Goal: Task Accomplishment & Management: Manage account settings

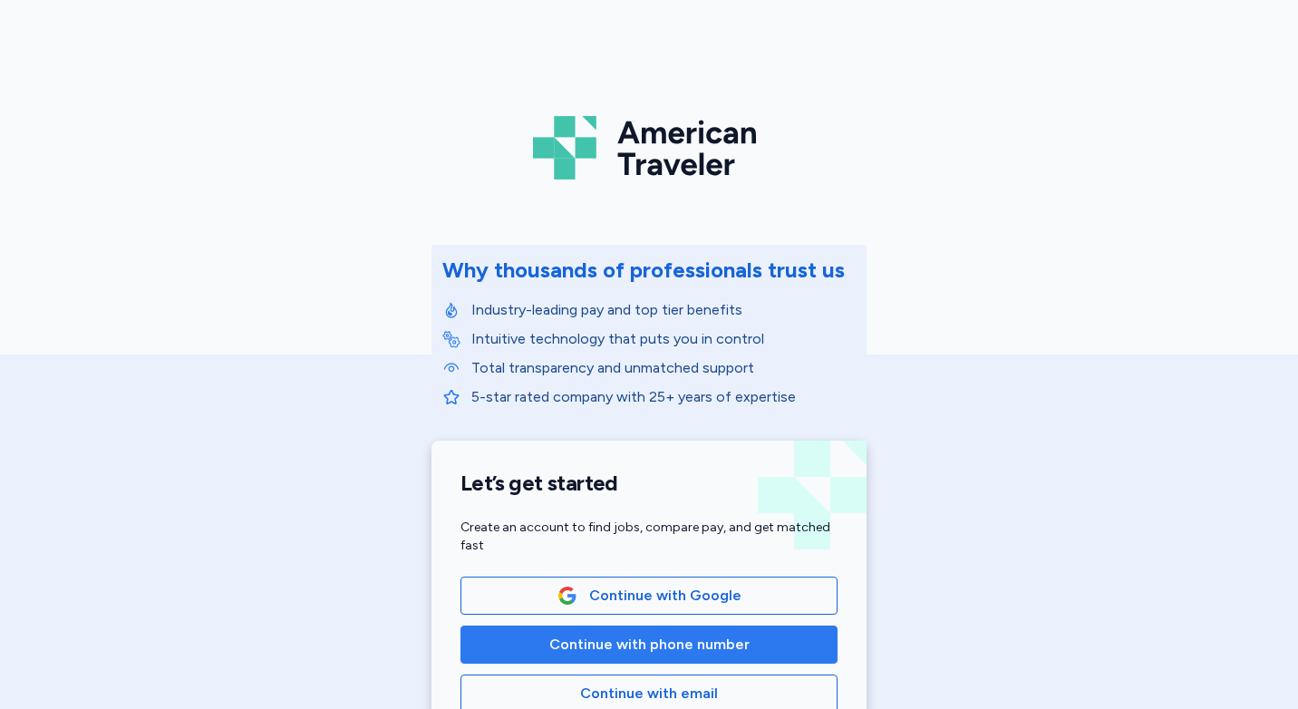
click at [645, 640] on span "Continue with phone number" at bounding box center [649, 645] width 200 height 22
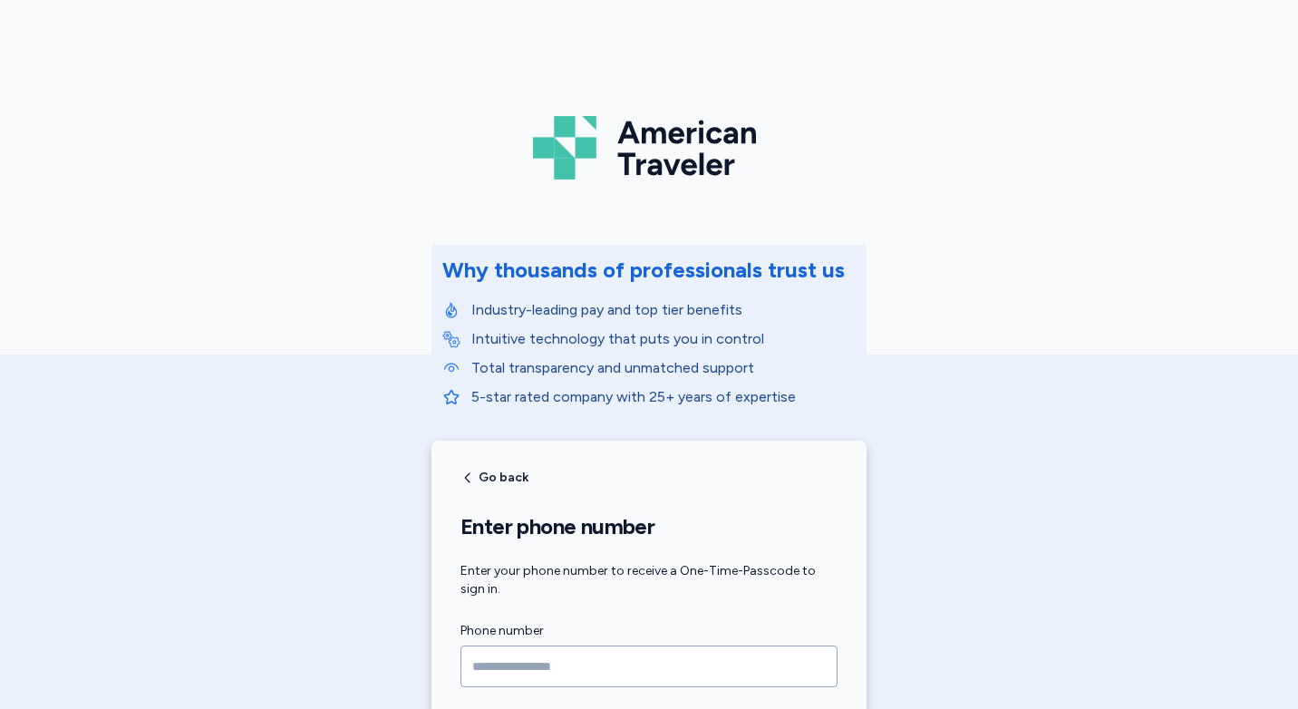
click at [533, 651] on input "Phone number" at bounding box center [648, 666] width 377 height 42
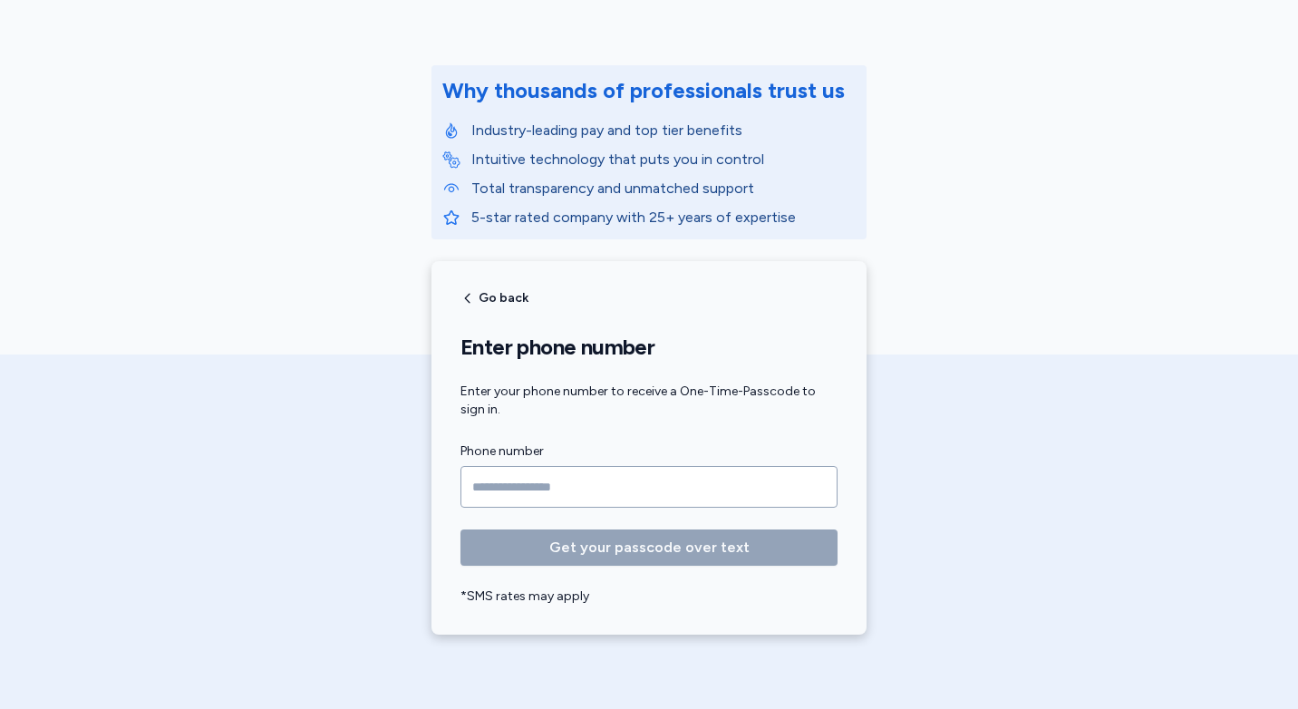
scroll to position [181, 0]
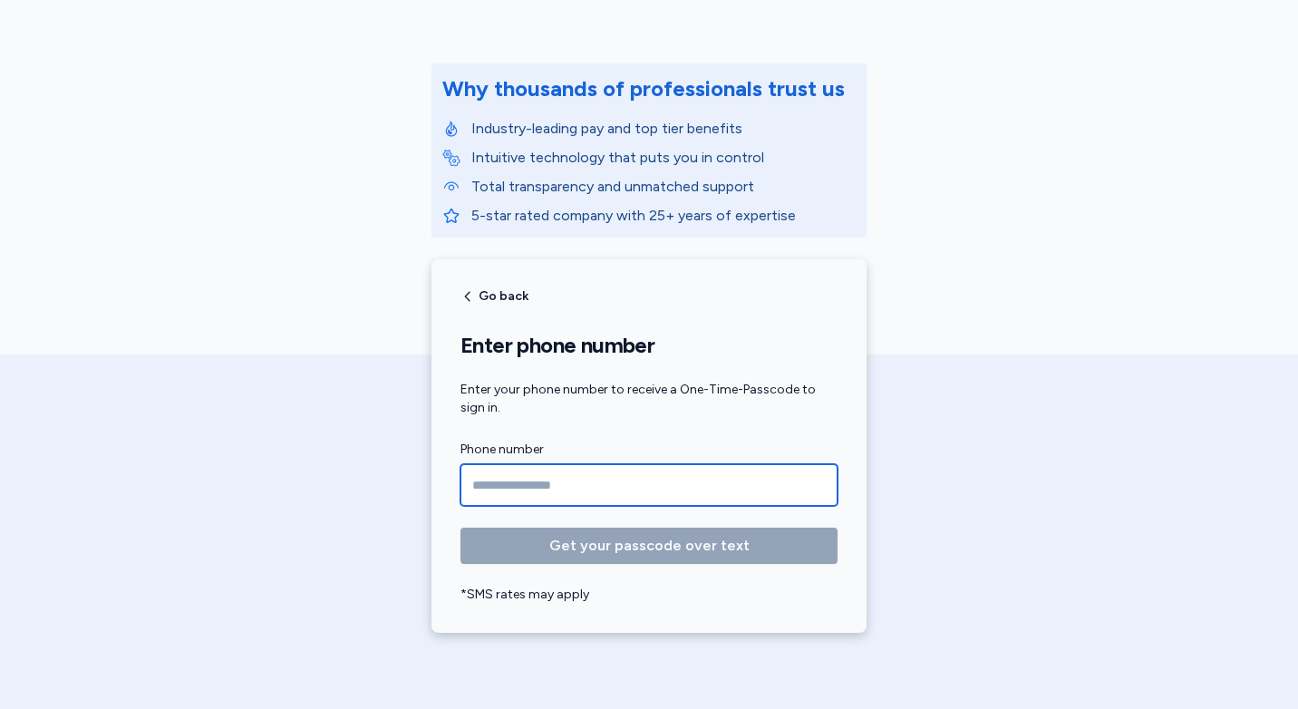
drag, startPoint x: 477, startPoint y: 482, endPoint x: 553, endPoint y: 483, distance: 76.1
click at [489, 482] on input "Phone number" at bounding box center [648, 485] width 377 height 42
click at [541, 485] on input "Phone number" at bounding box center [648, 485] width 377 height 42
click at [504, 483] on input "Phone number" at bounding box center [648, 485] width 377 height 42
click at [489, 486] on input "Phone number" at bounding box center [648, 485] width 377 height 42
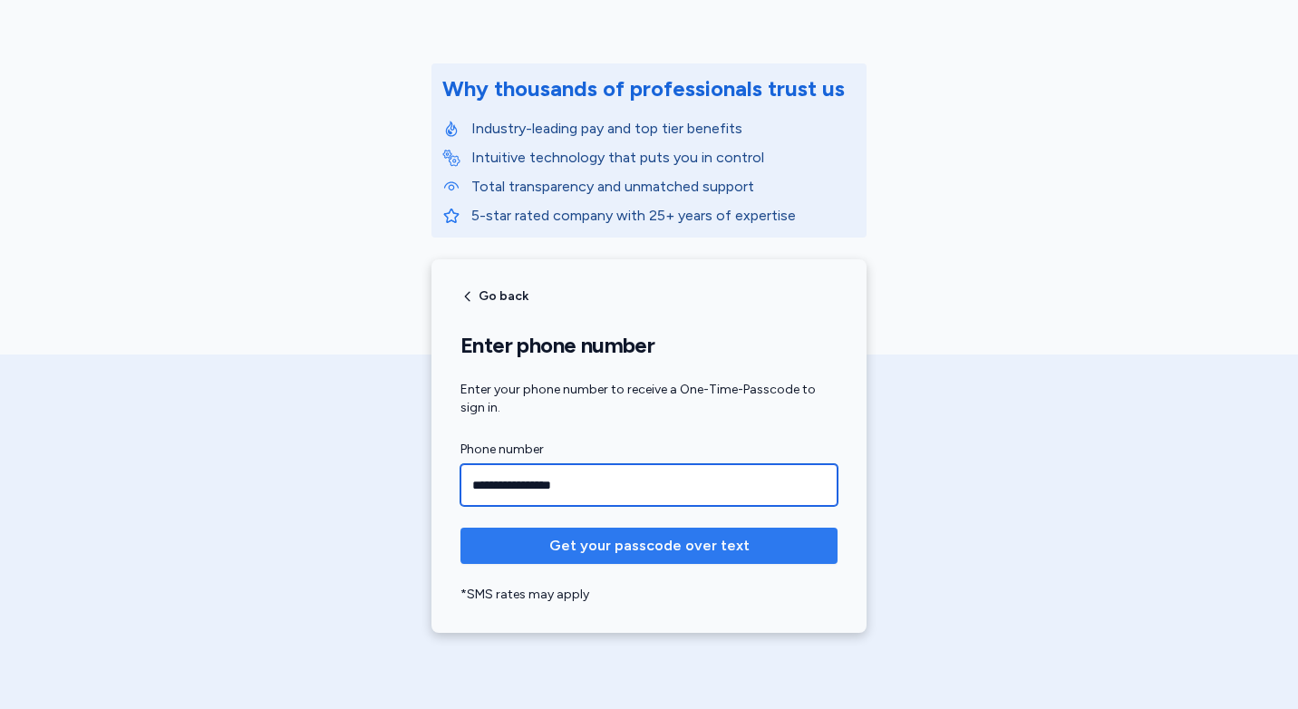
type input "**********"
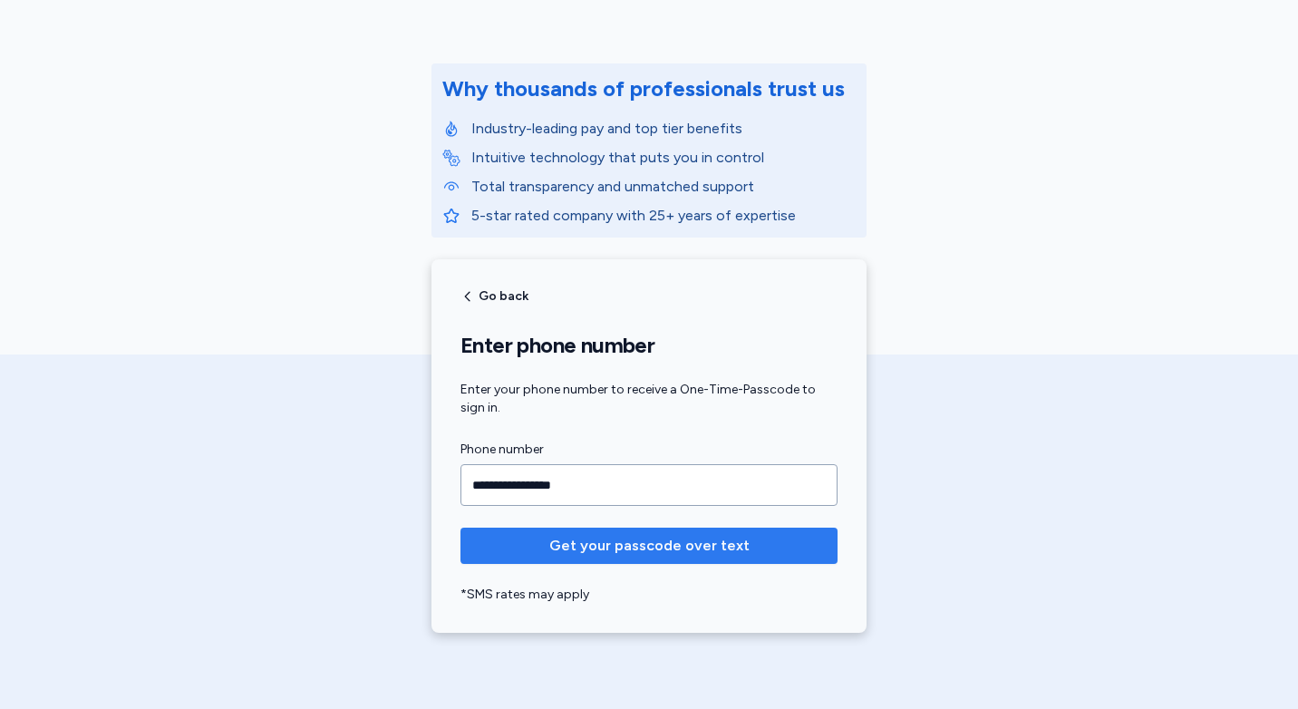
click at [649, 540] on span "Get your passcode over text" at bounding box center [649, 546] width 200 height 22
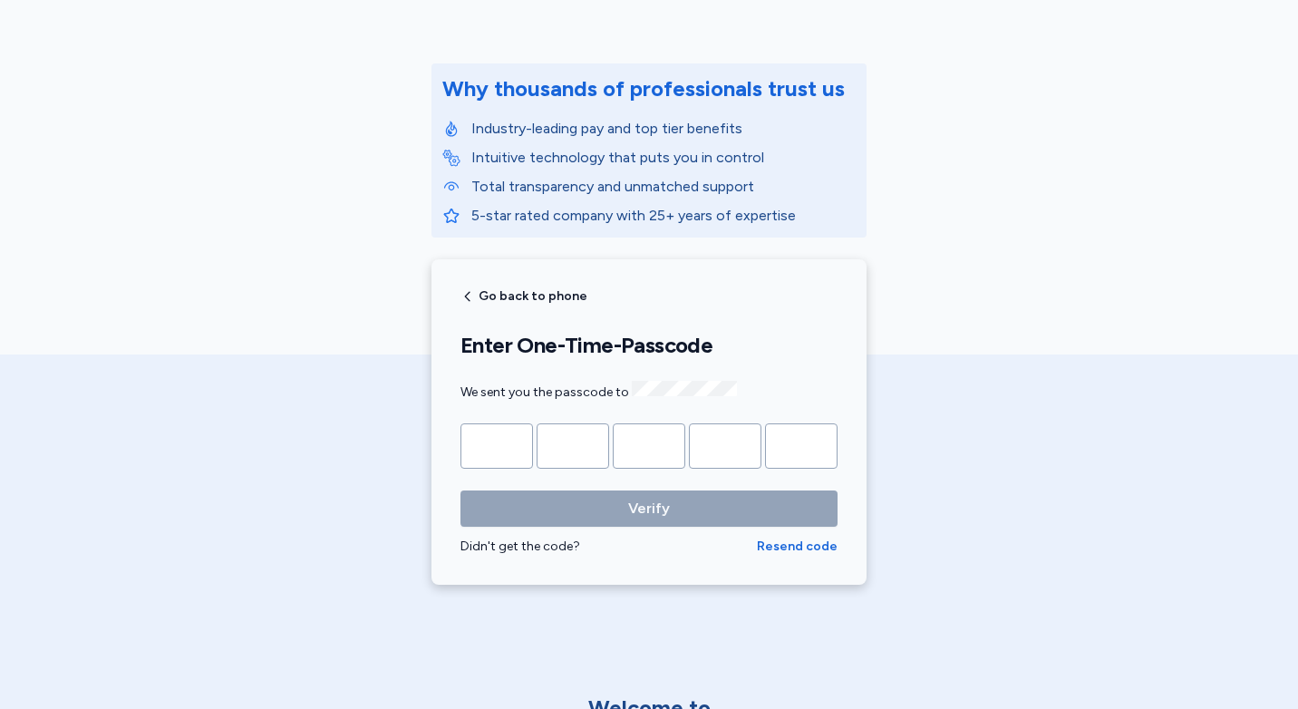
click at [480, 435] on input "Please enter OTP character 1" at bounding box center [496, 445] width 73 height 45
type input "*"
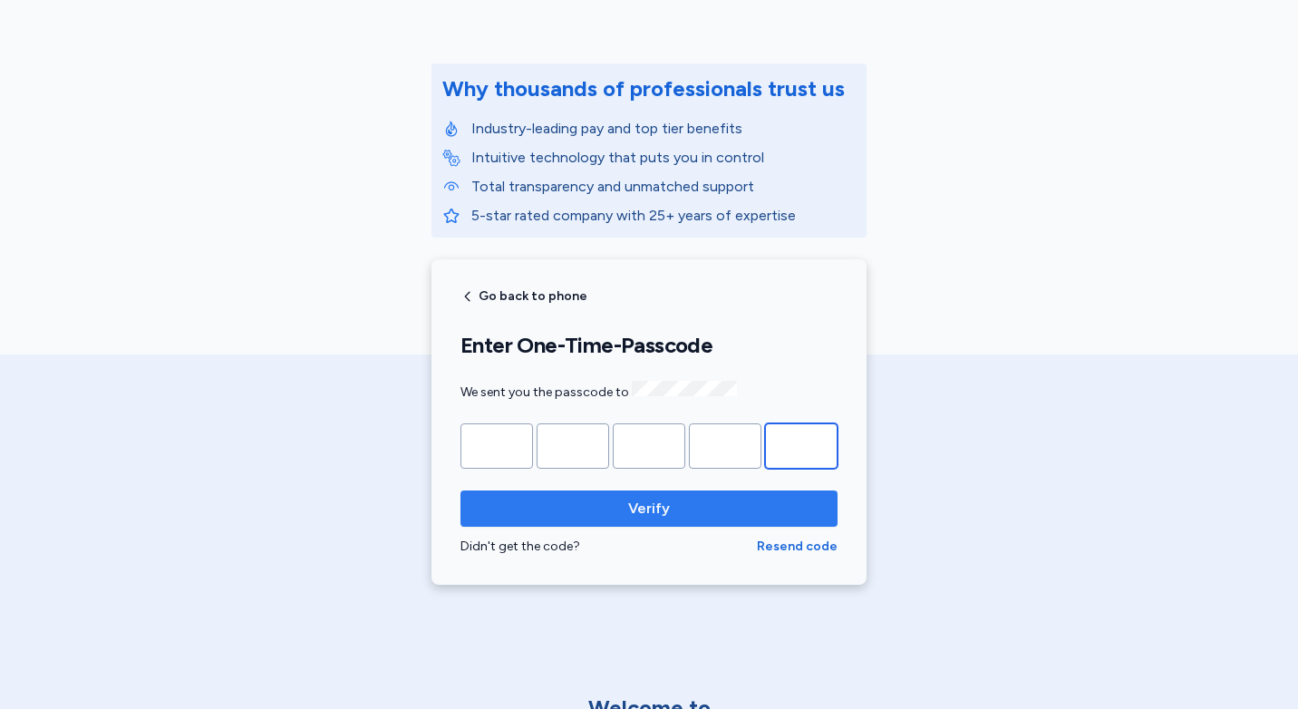
type input "*"
click at [654, 510] on span "Verify" at bounding box center [649, 509] width 42 height 22
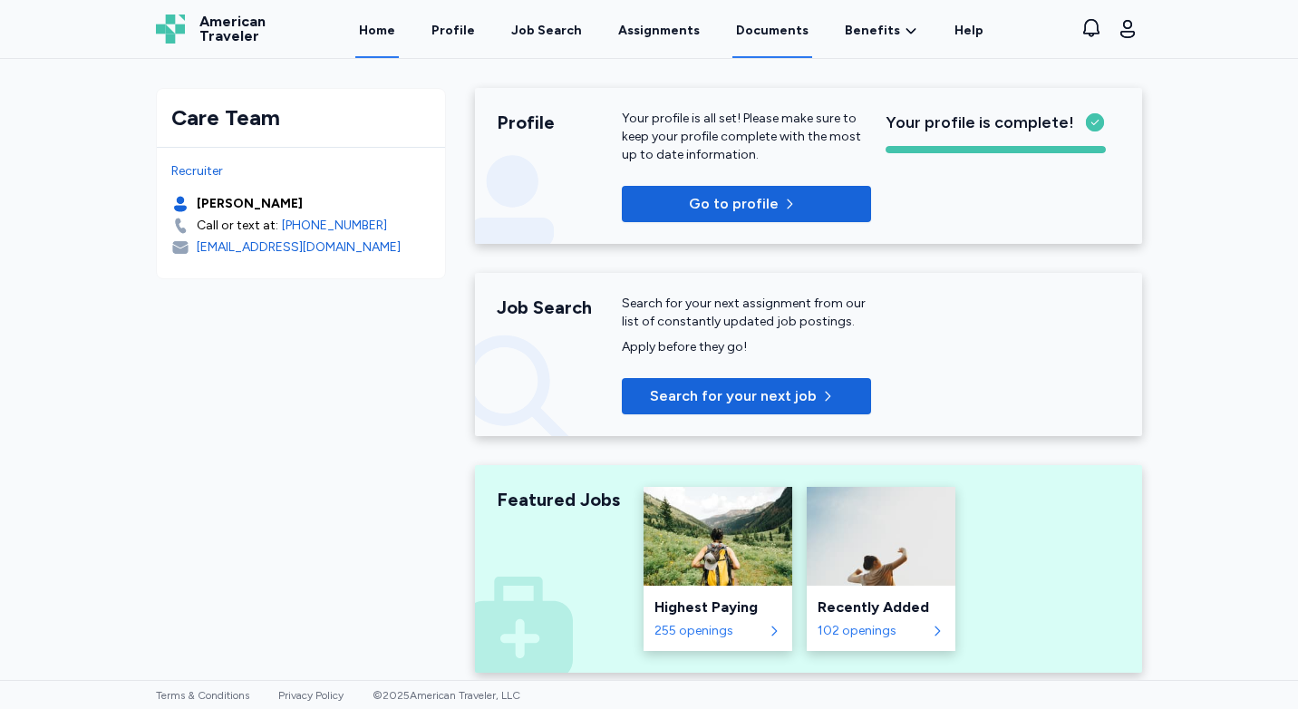
click at [780, 29] on link "Documents" at bounding box center [772, 30] width 80 height 56
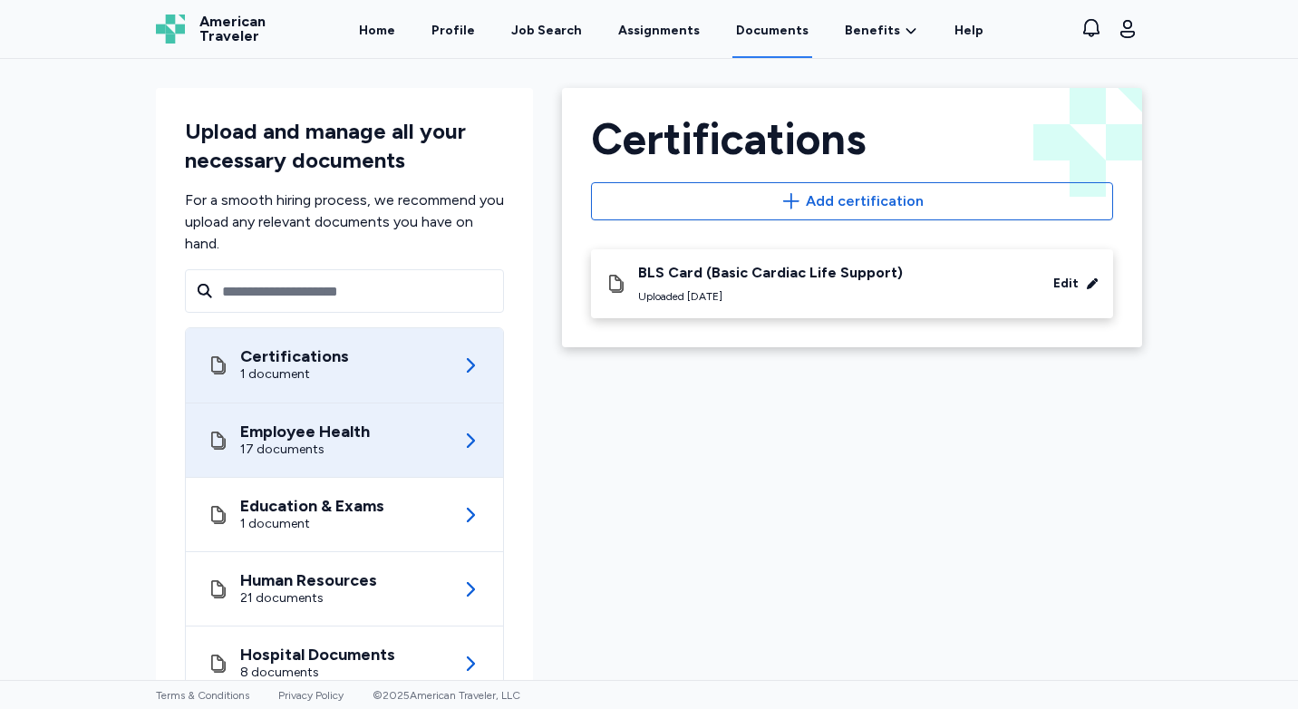
click at [284, 457] on div "17 documents" at bounding box center [305, 450] width 130 height 18
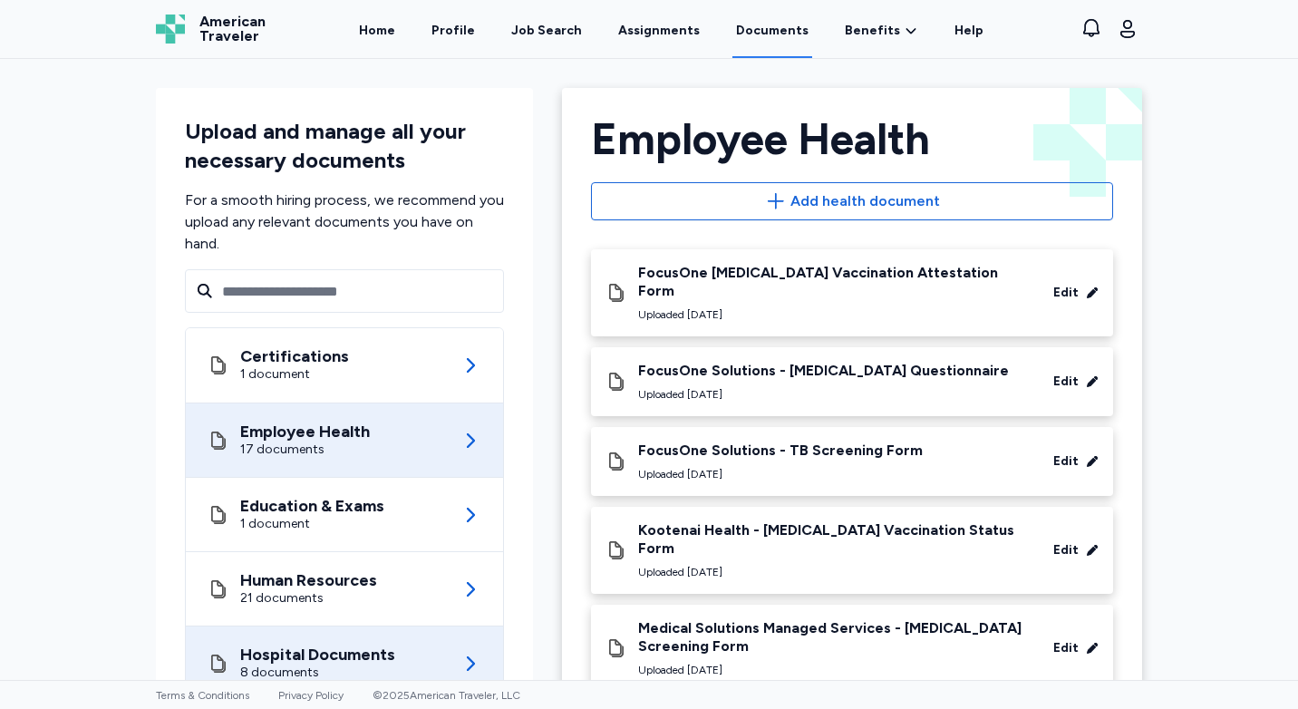
click at [305, 669] on div "8 documents" at bounding box center [317, 672] width 155 height 18
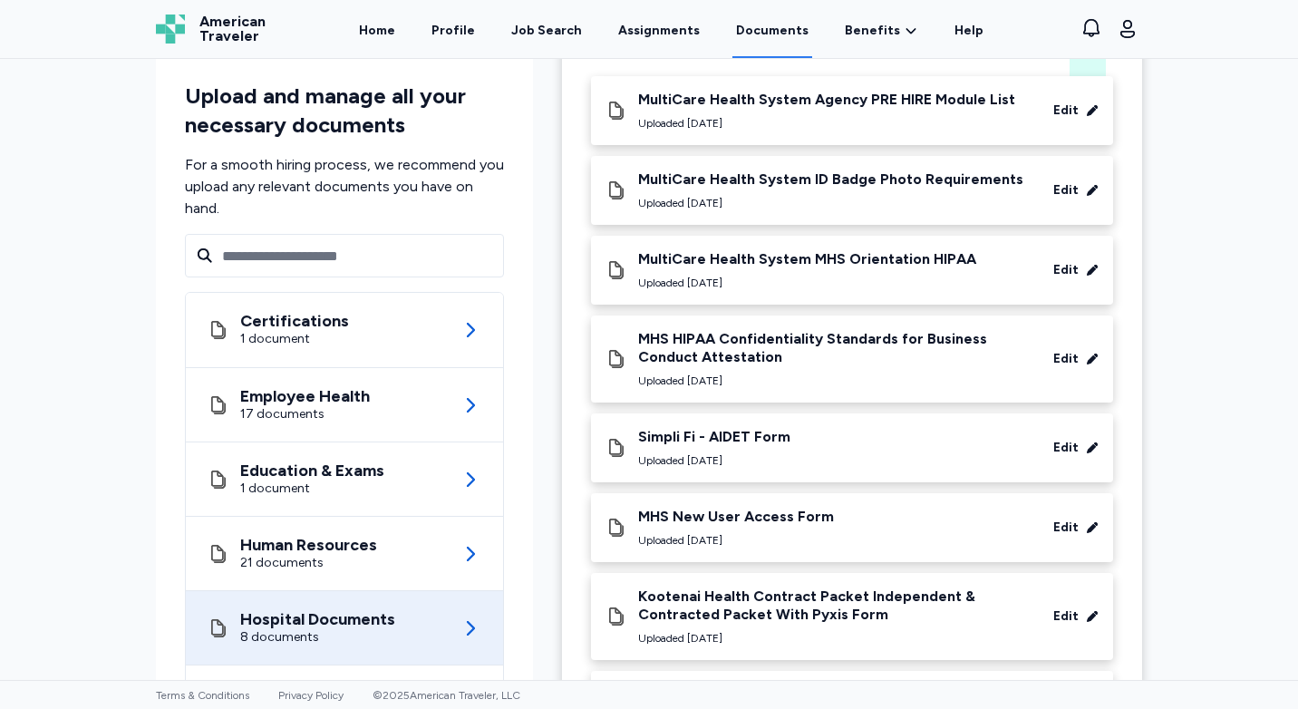
scroll to position [181, 0]
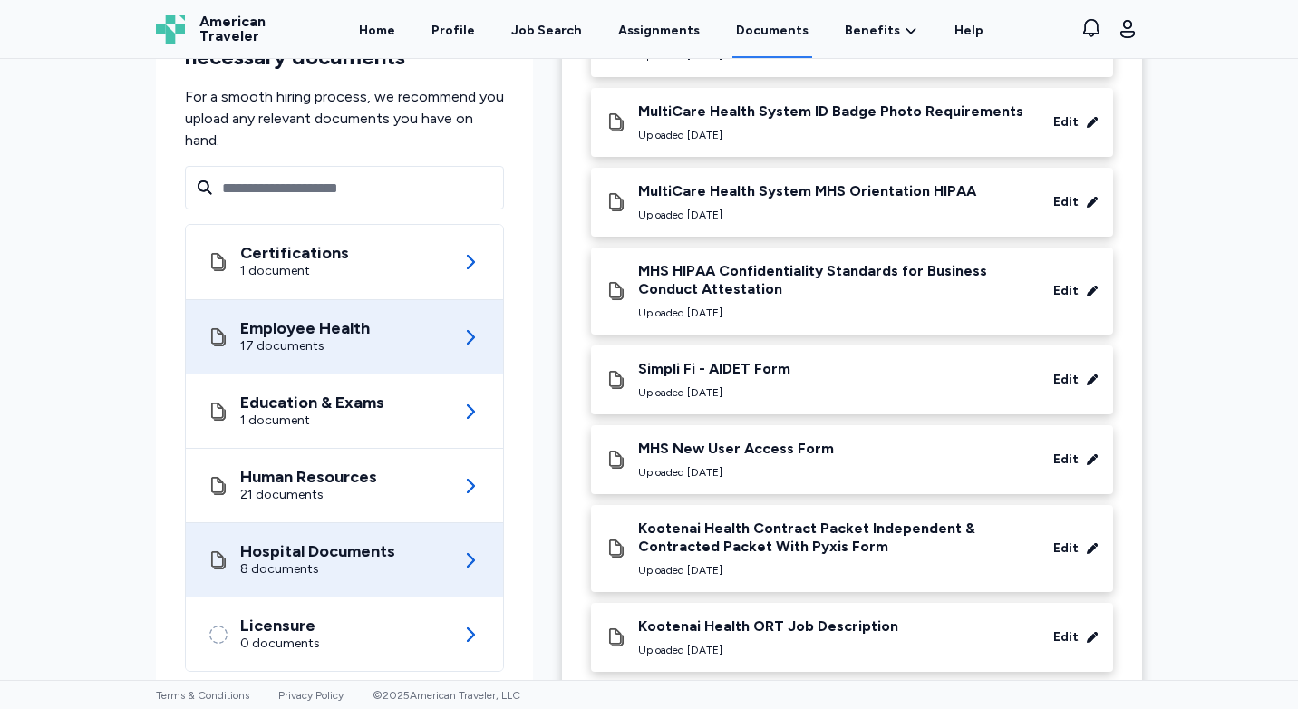
click at [304, 320] on div "Employee Health" at bounding box center [305, 328] width 130 height 18
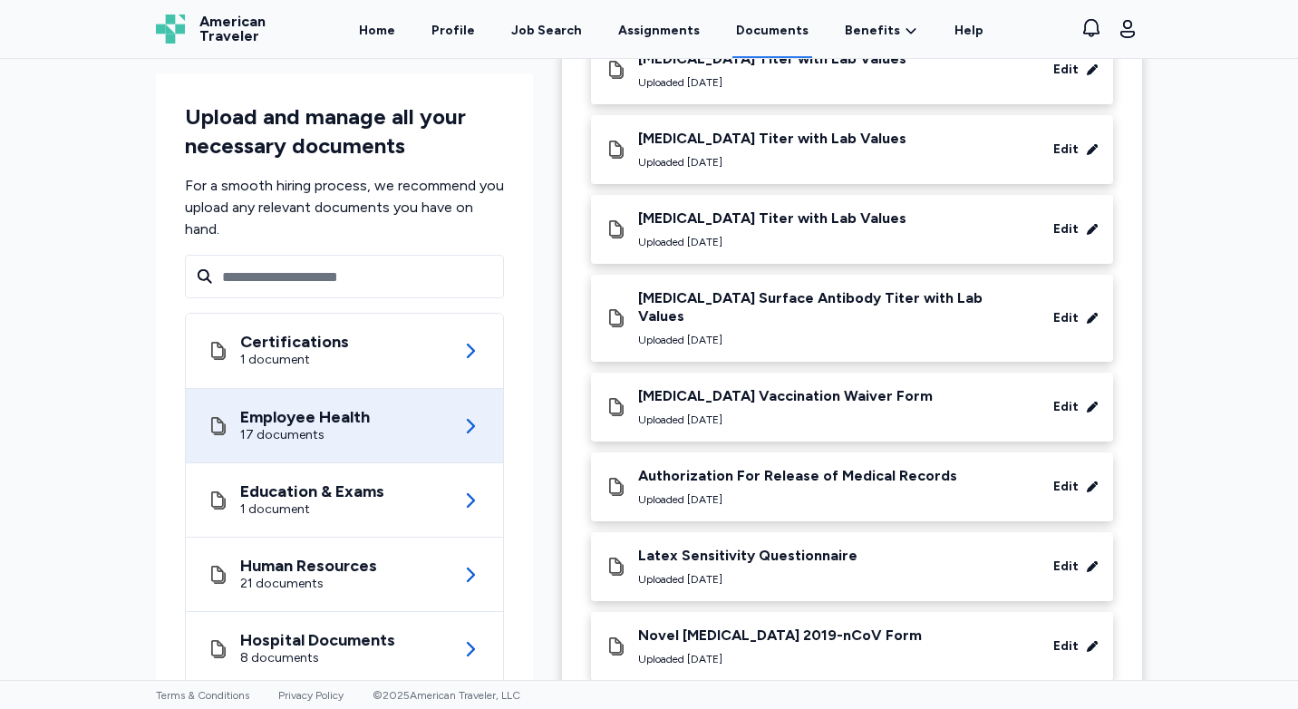
scroll to position [976, 0]
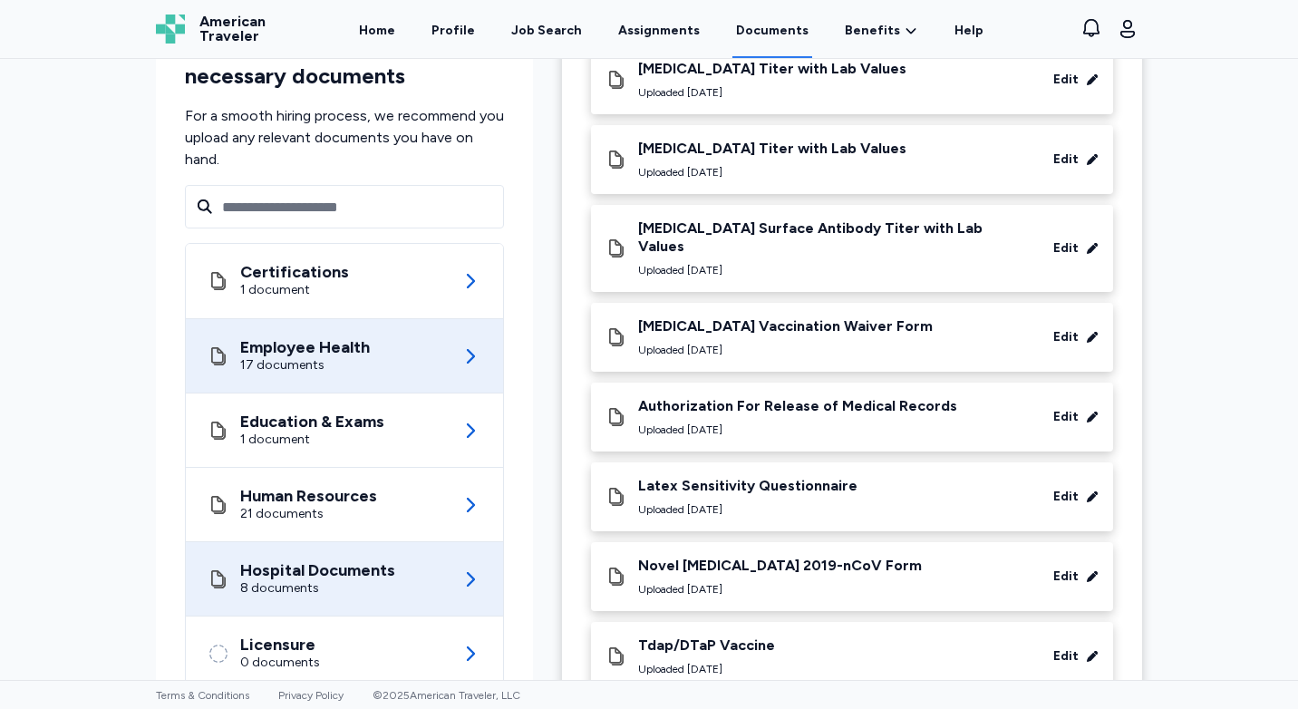
click at [382, 579] on div "8 documents" at bounding box center [317, 588] width 155 height 18
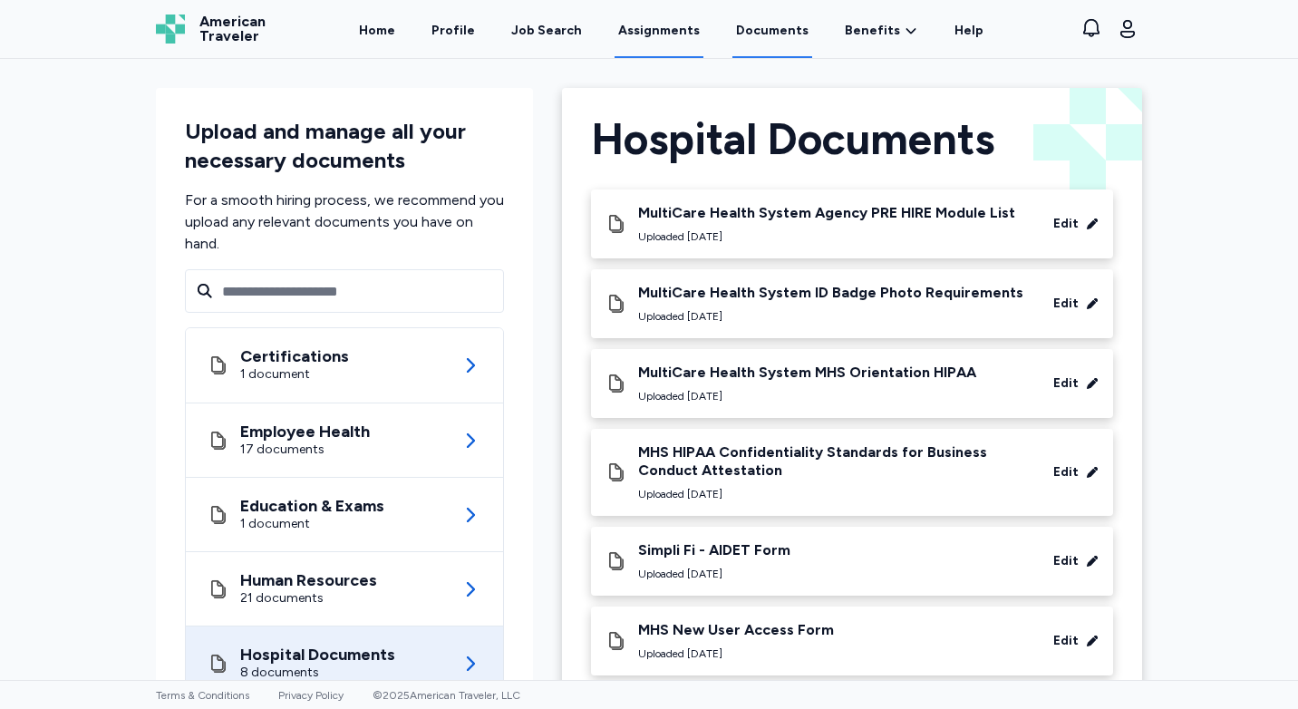
click at [654, 36] on link "Assignments" at bounding box center [659, 30] width 89 height 56
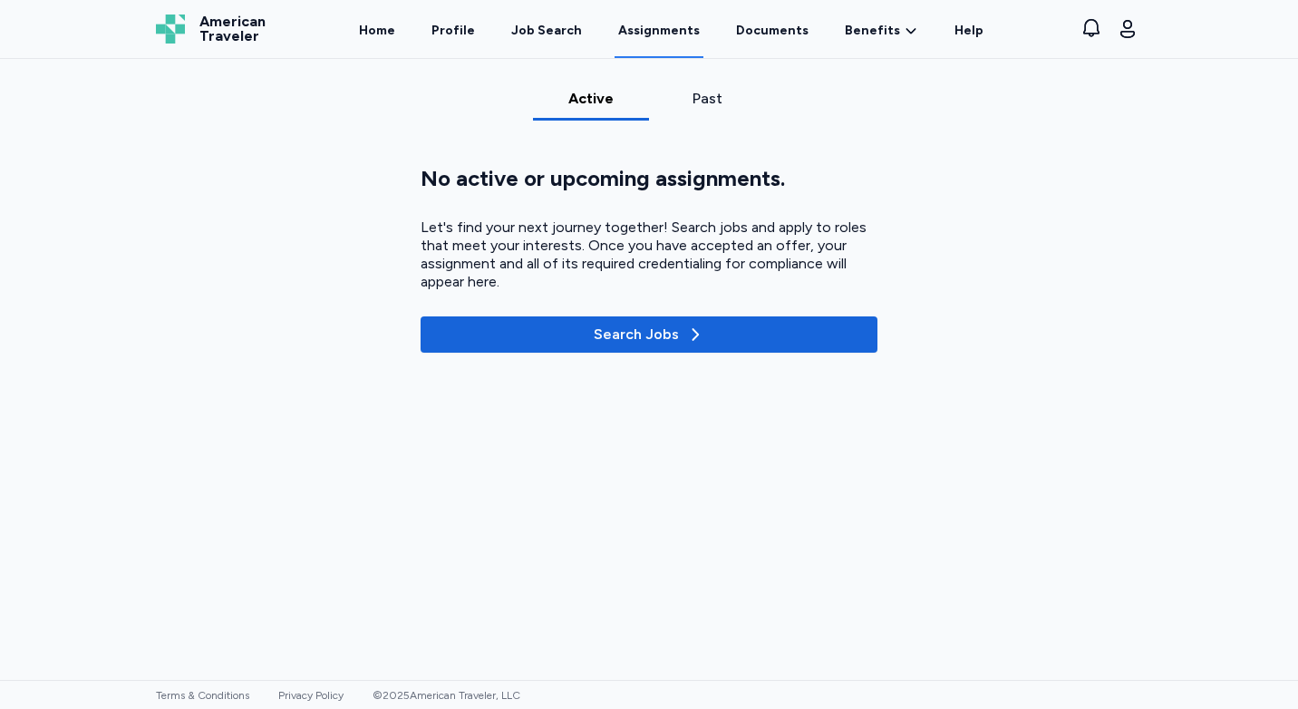
click at [701, 103] on div "Past" at bounding box center [707, 99] width 102 height 22
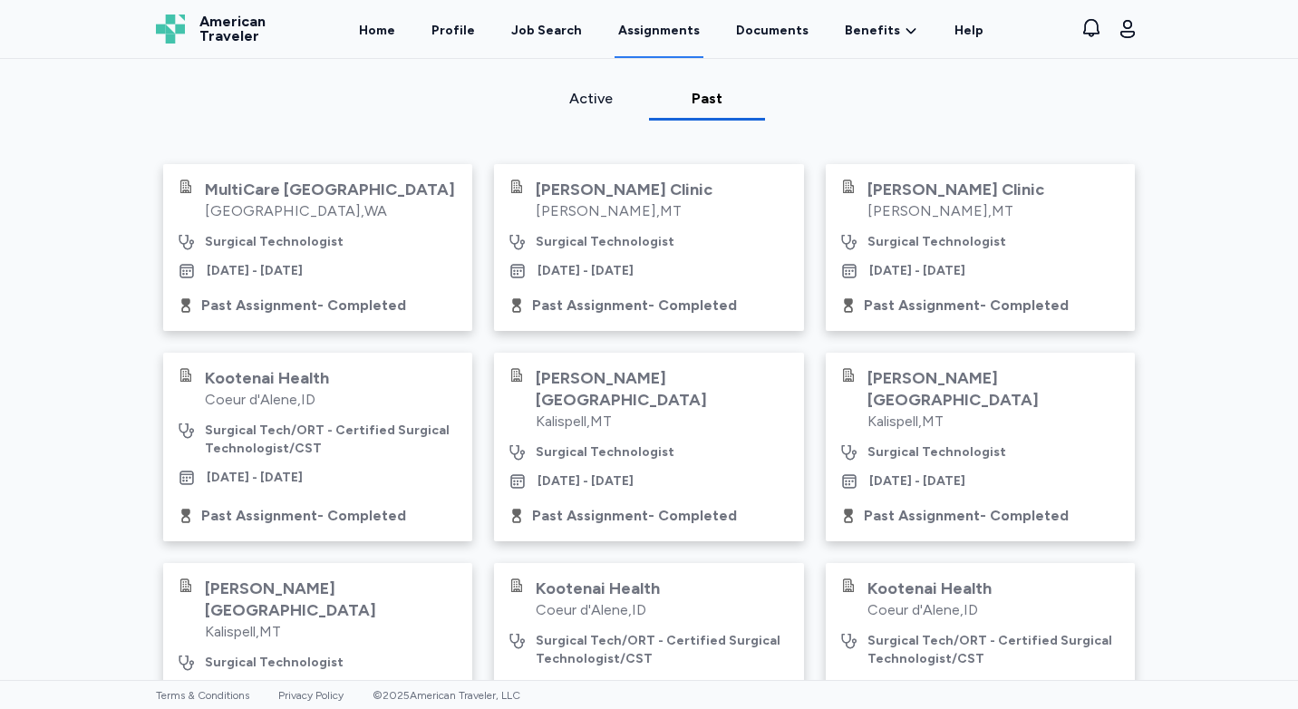
click at [321, 252] on div "MultiCare [GEOGRAPHIC_DATA] [GEOGRAPHIC_DATA] , [GEOGRAPHIC_DATA] Surgical Tech…" at bounding box center [318, 230] width 280 height 102
click at [340, 189] on div "MultiCare [GEOGRAPHIC_DATA]" at bounding box center [330, 190] width 250 height 22
click at [468, 31] on link "Profile" at bounding box center [453, 30] width 51 height 56
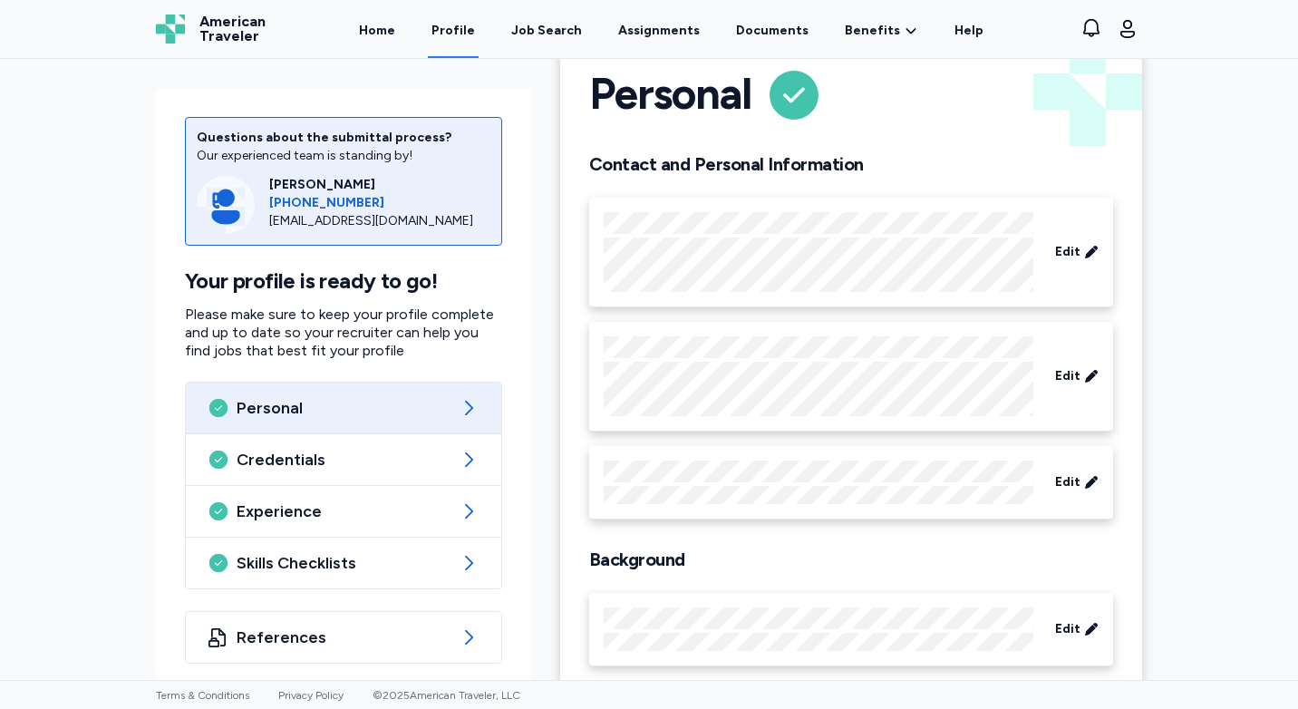
scroll to position [81, 0]
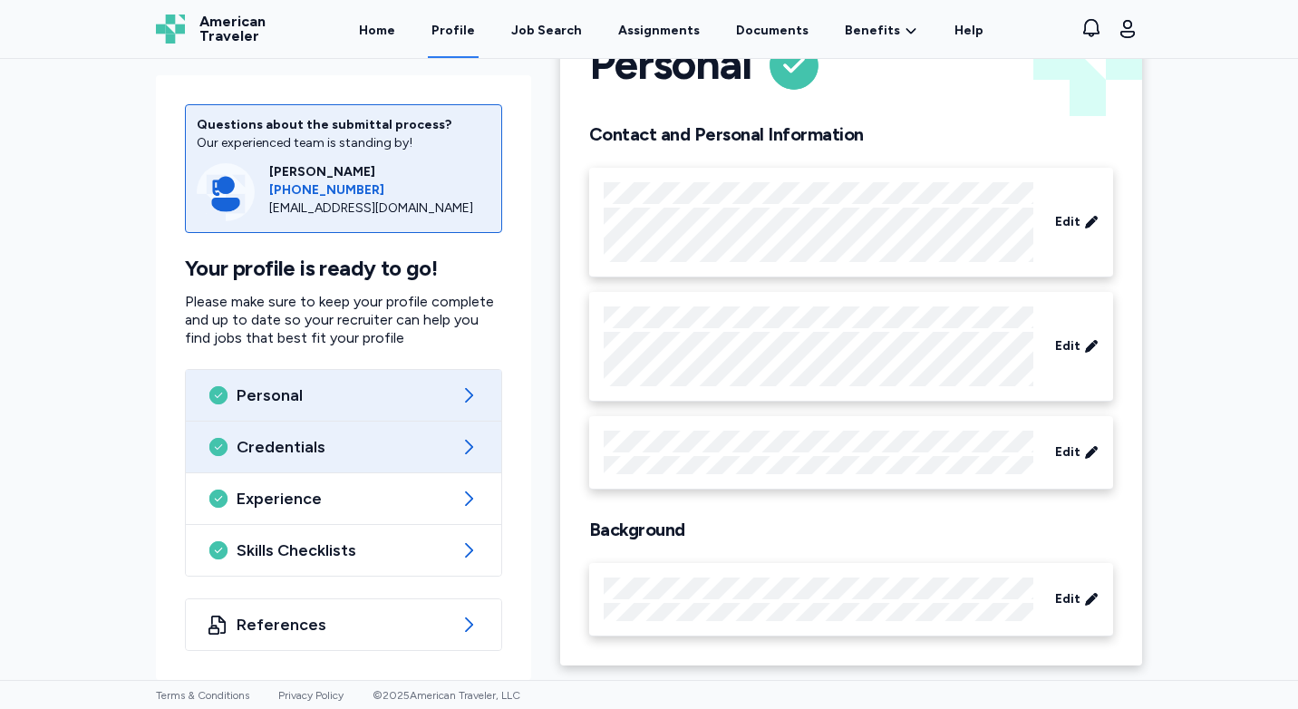
click at [273, 443] on span "Credentials" at bounding box center [344, 447] width 214 height 22
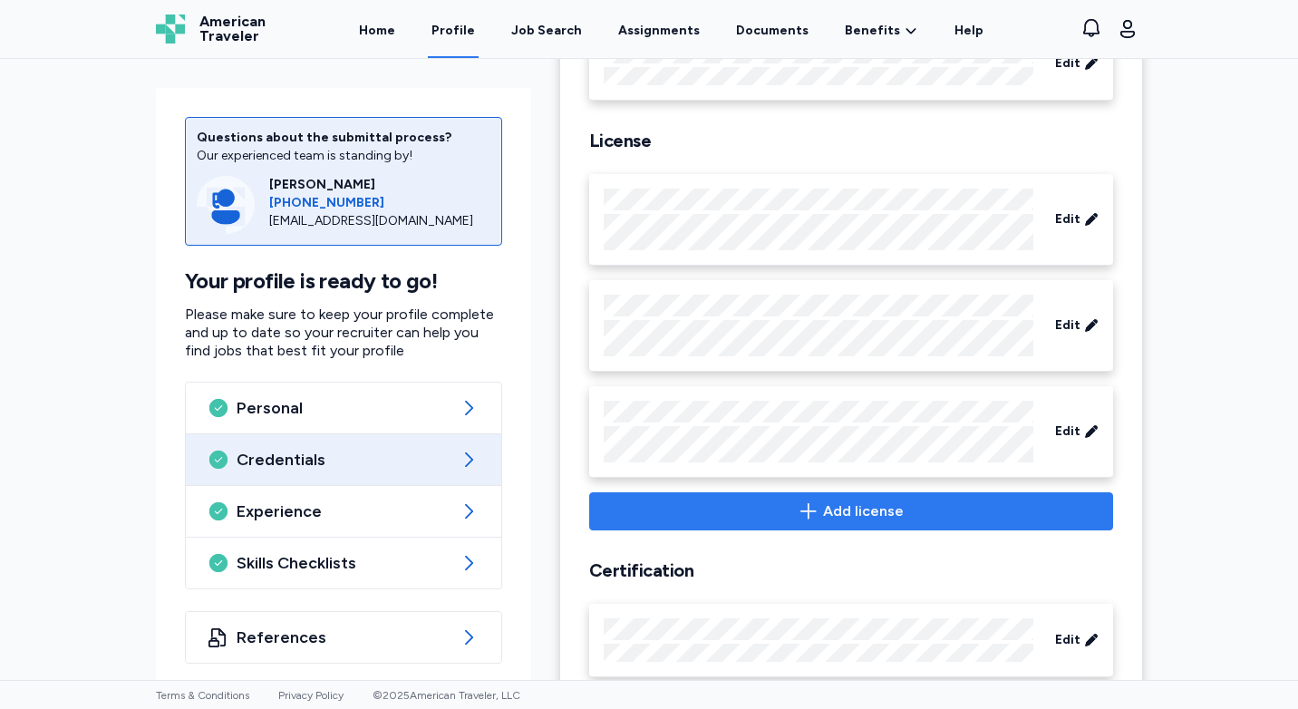
scroll to position [803, 0]
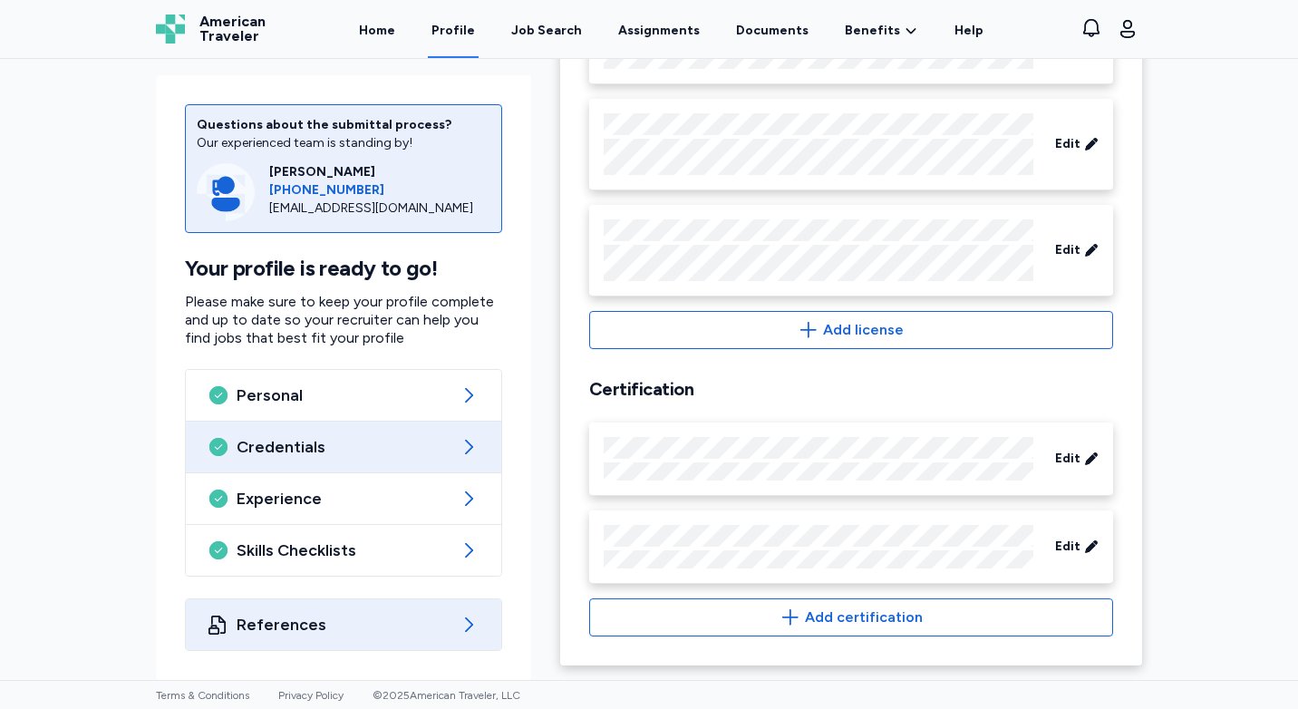
click at [330, 618] on span "References" at bounding box center [344, 625] width 214 height 22
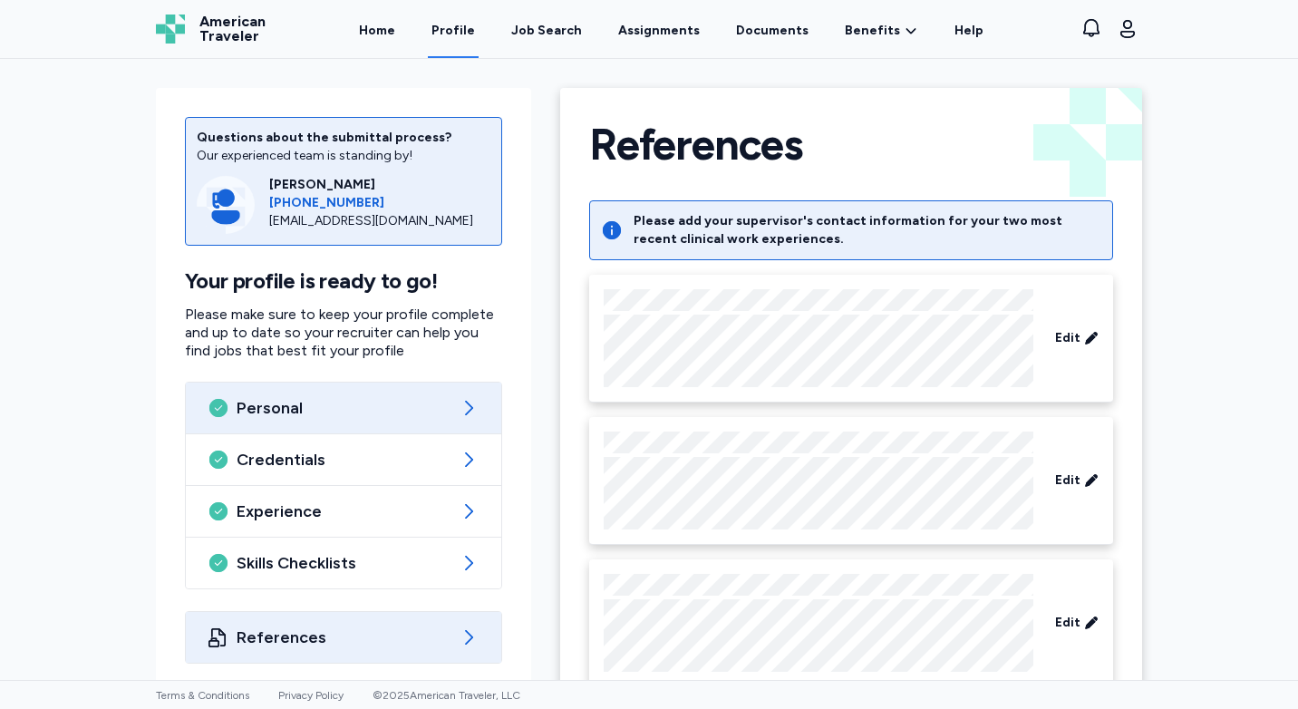
click at [257, 401] on span "Personal" at bounding box center [344, 408] width 214 height 22
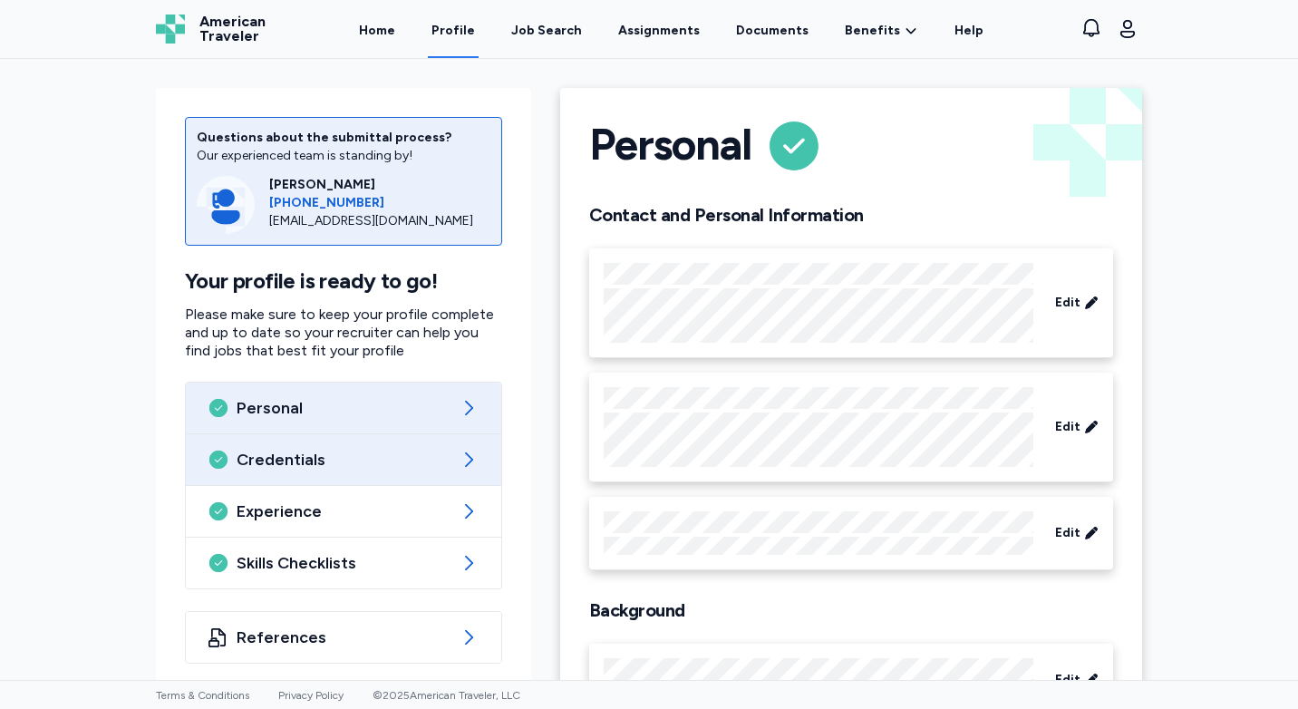
click at [295, 471] on div "Credentials" at bounding box center [343, 459] width 315 height 51
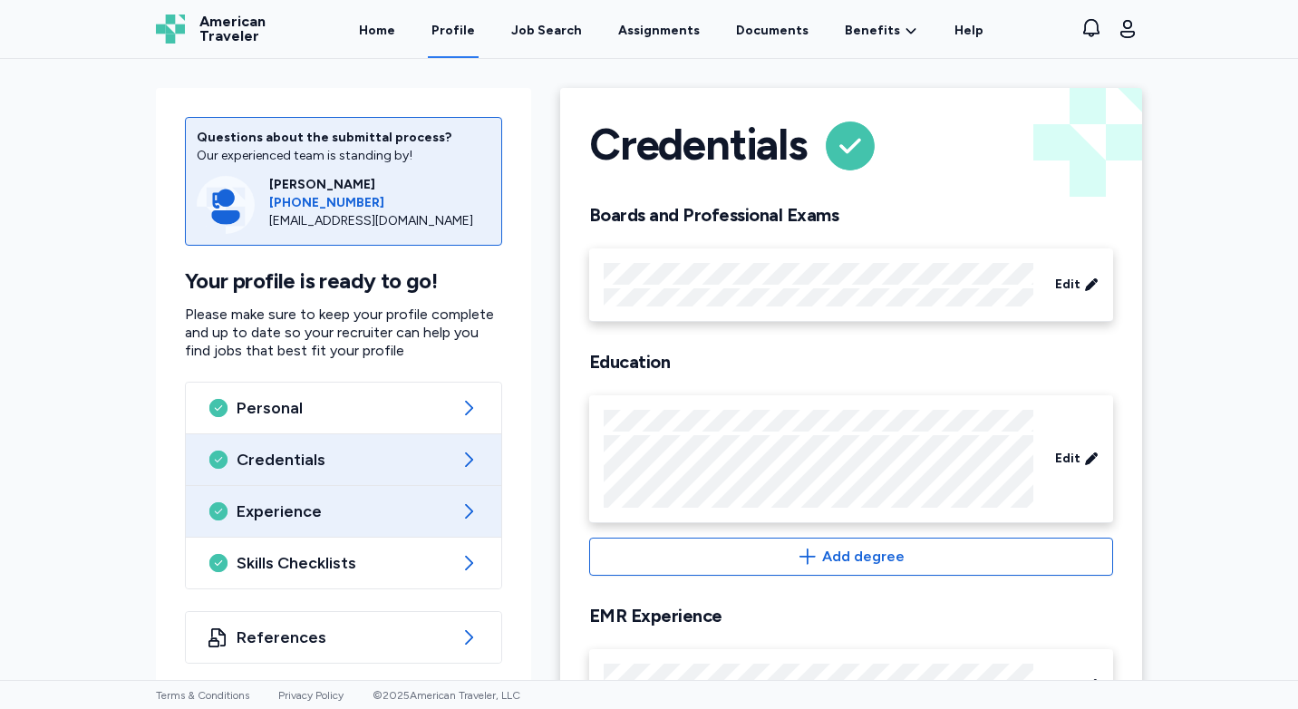
click at [291, 521] on span "Experience" at bounding box center [344, 511] width 214 height 22
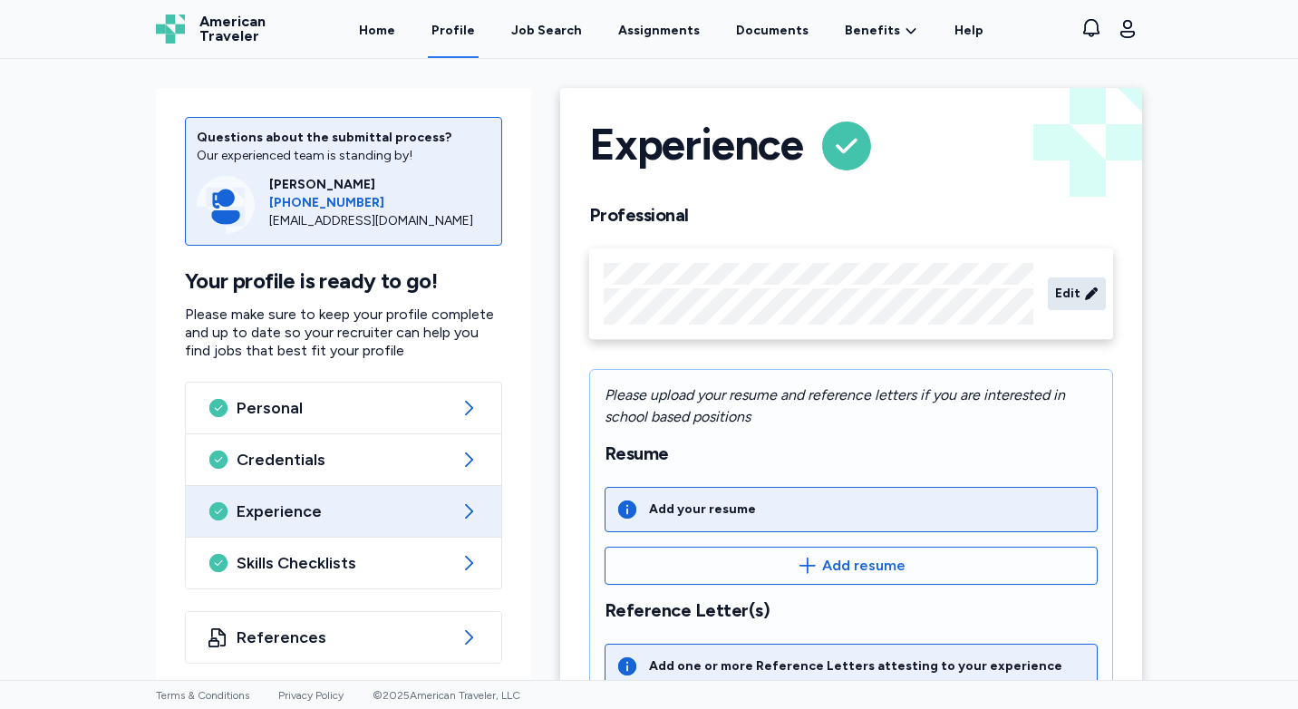
click at [1066, 295] on span "Edit" at bounding box center [1067, 294] width 25 height 18
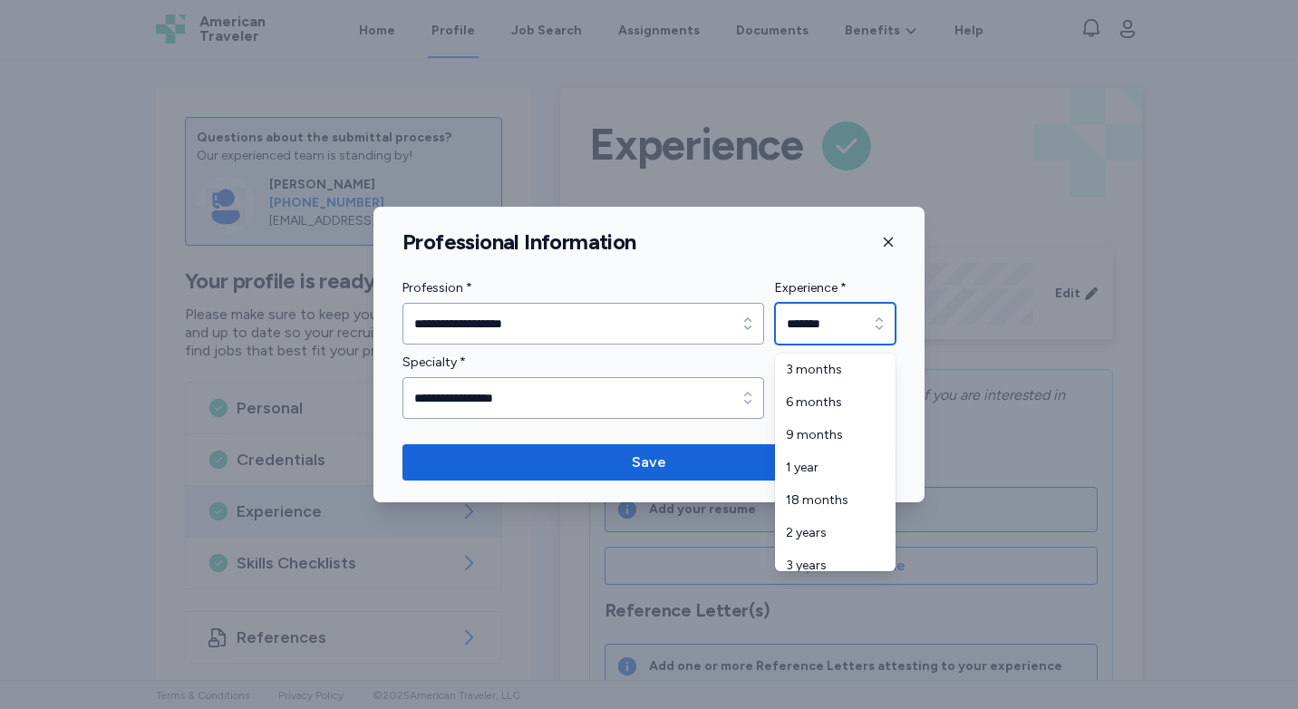
click at [876, 318] on icon "button" at bounding box center [879, 324] width 18 height 18
type input "********"
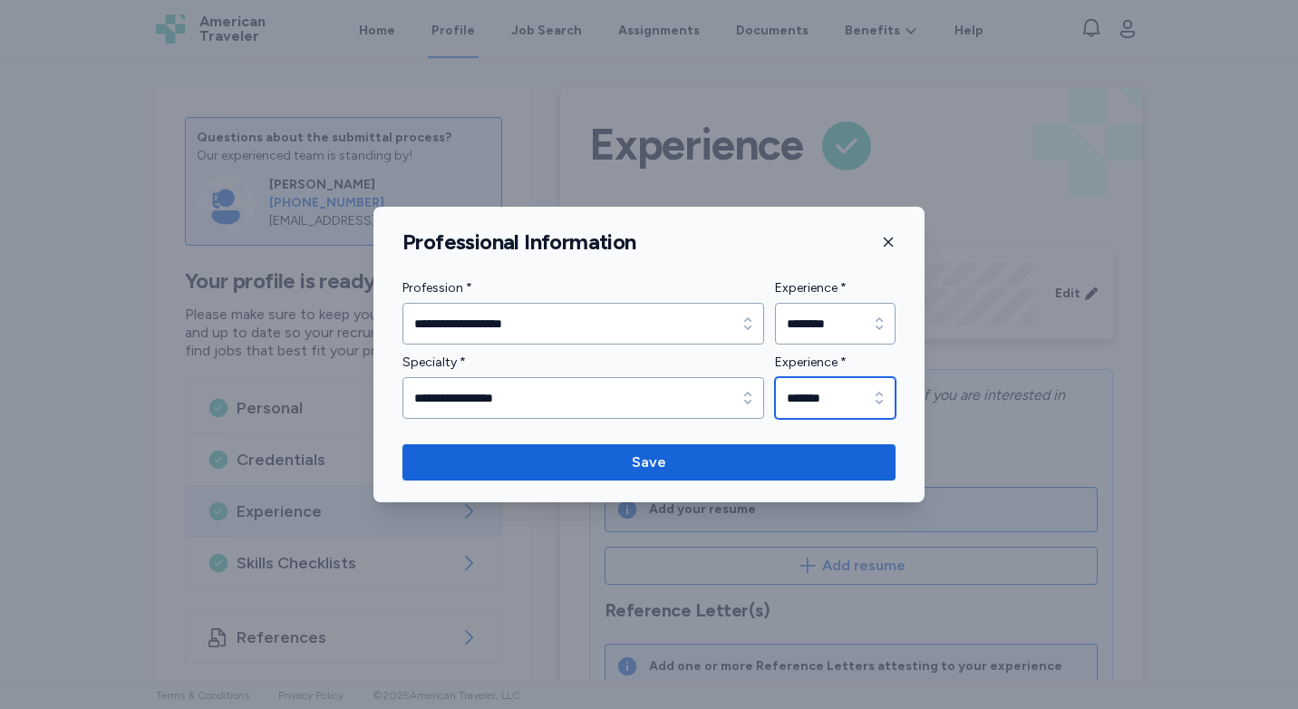
click at [881, 392] on icon "button" at bounding box center [879, 398] width 18 height 18
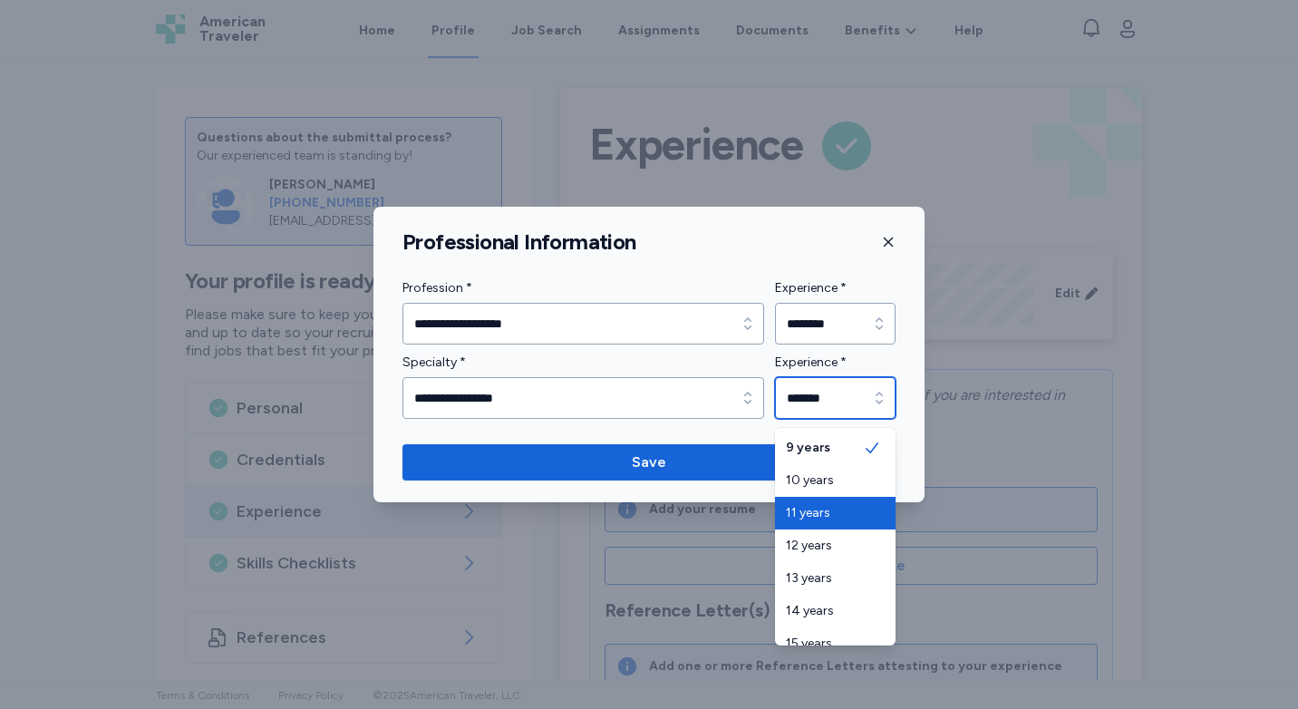
type input "********"
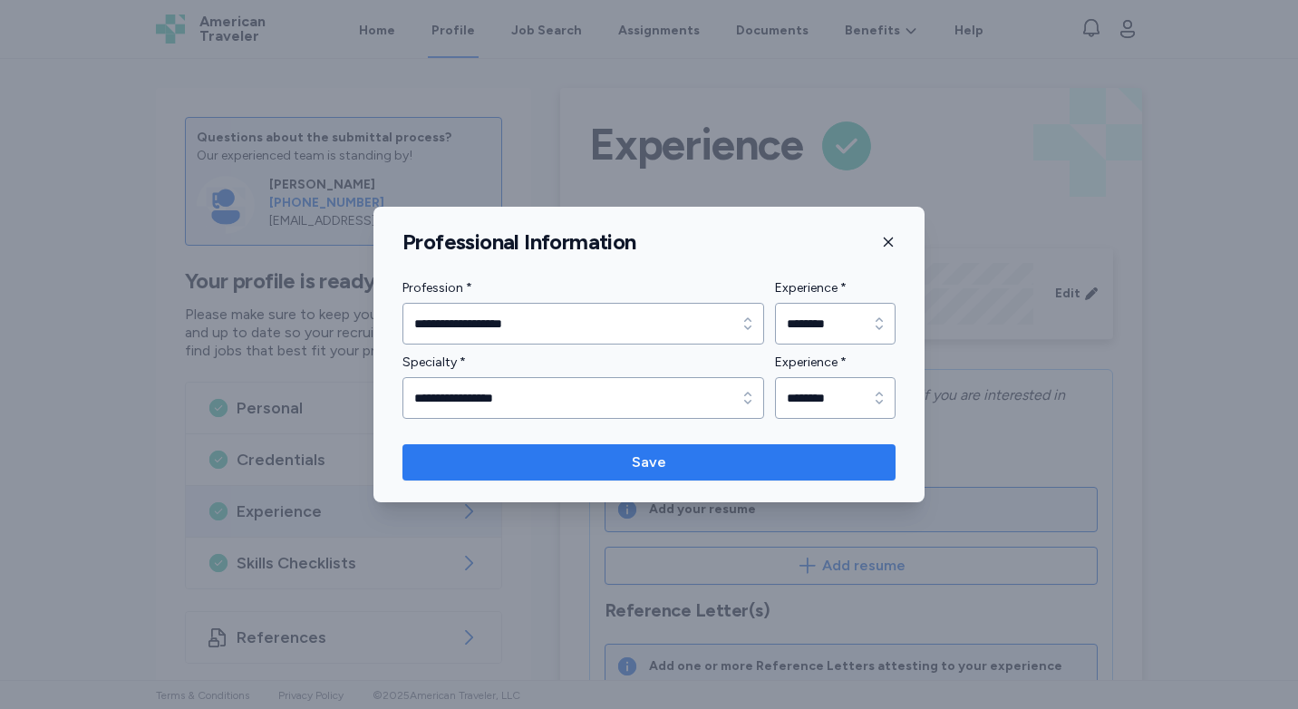
click at [781, 447] on button "Save" at bounding box center [648, 462] width 493 height 36
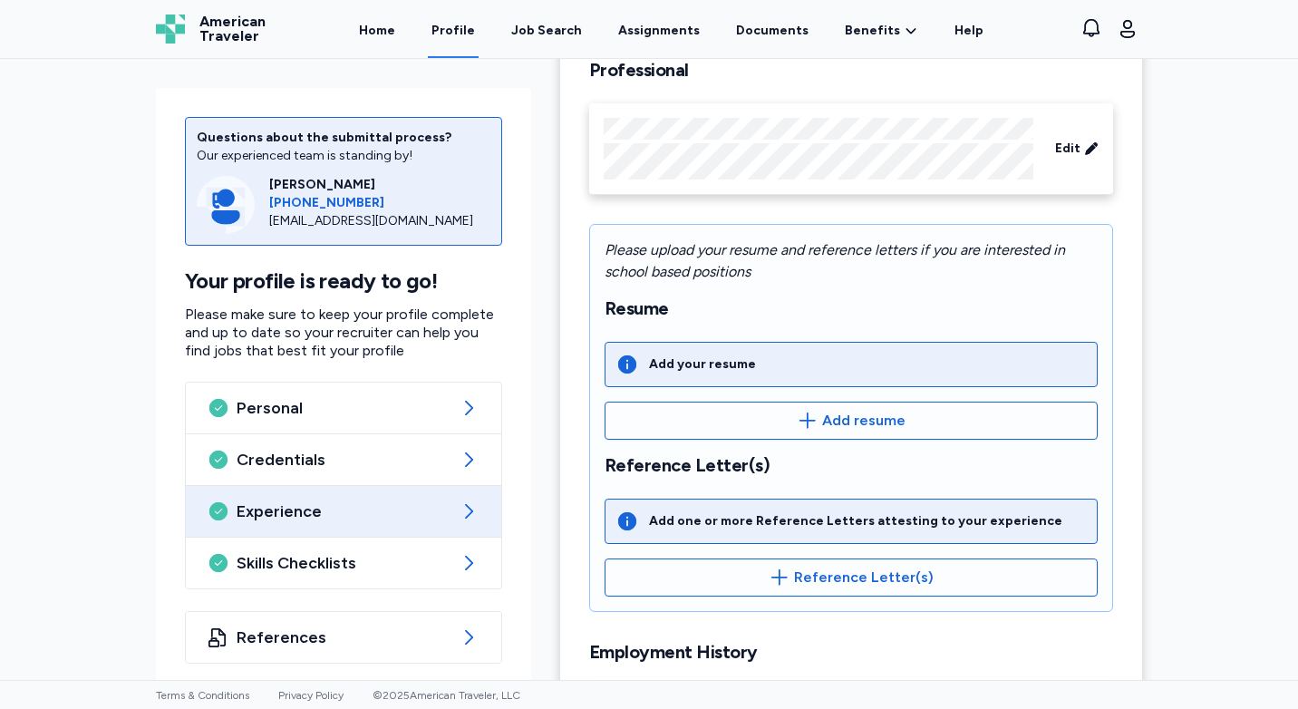
scroll to position [272, 0]
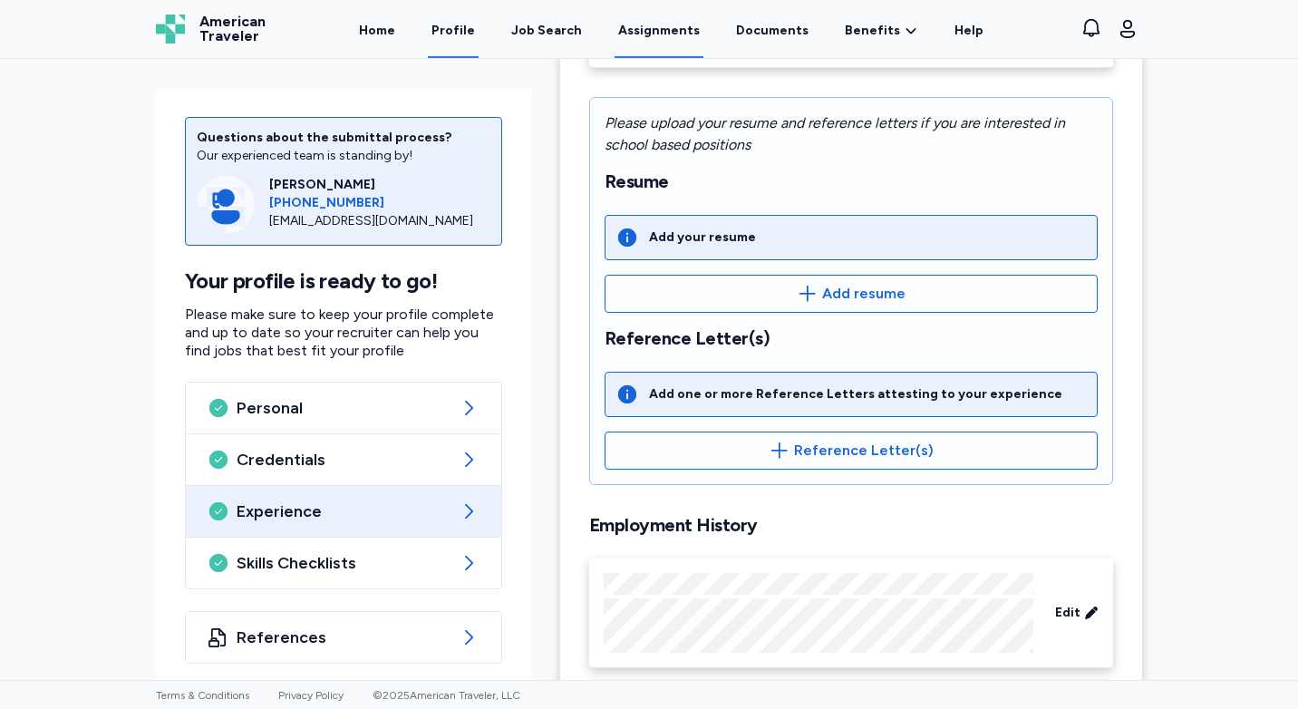
click at [652, 34] on link "Assignments" at bounding box center [659, 30] width 89 height 56
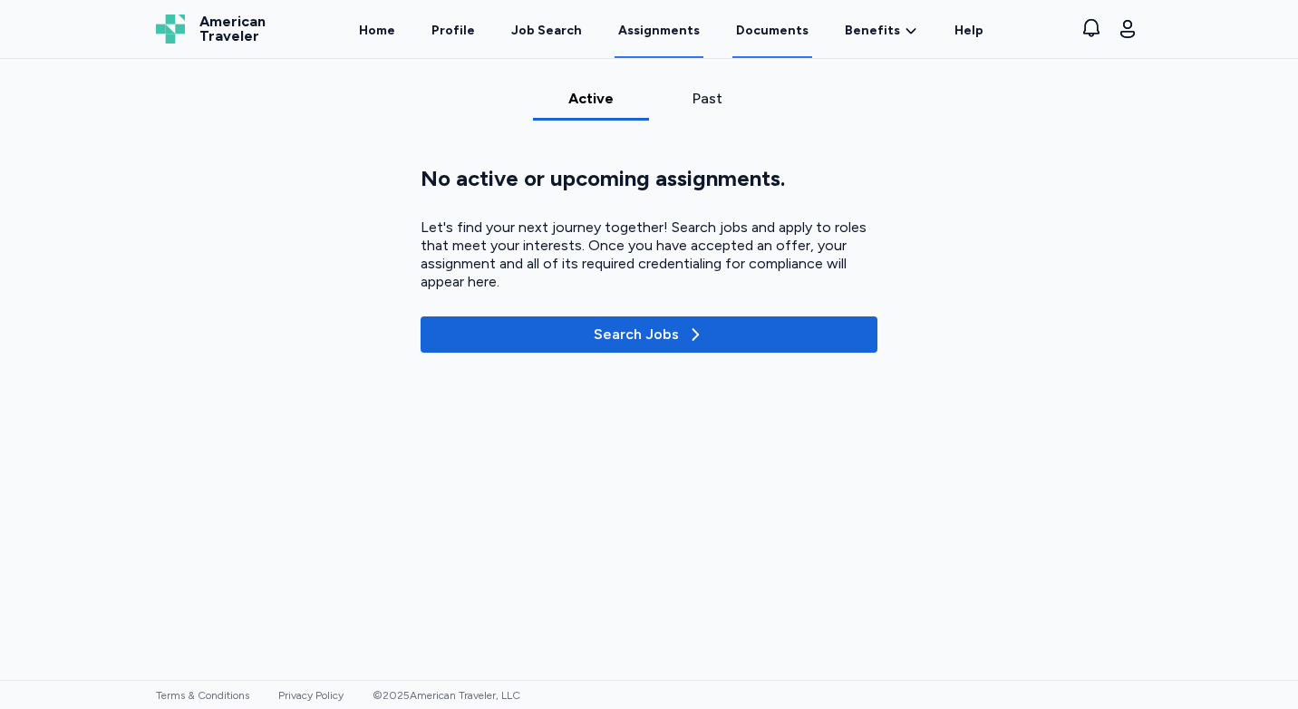
click at [760, 30] on link "Documents" at bounding box center [772, 30] width 80 height 56
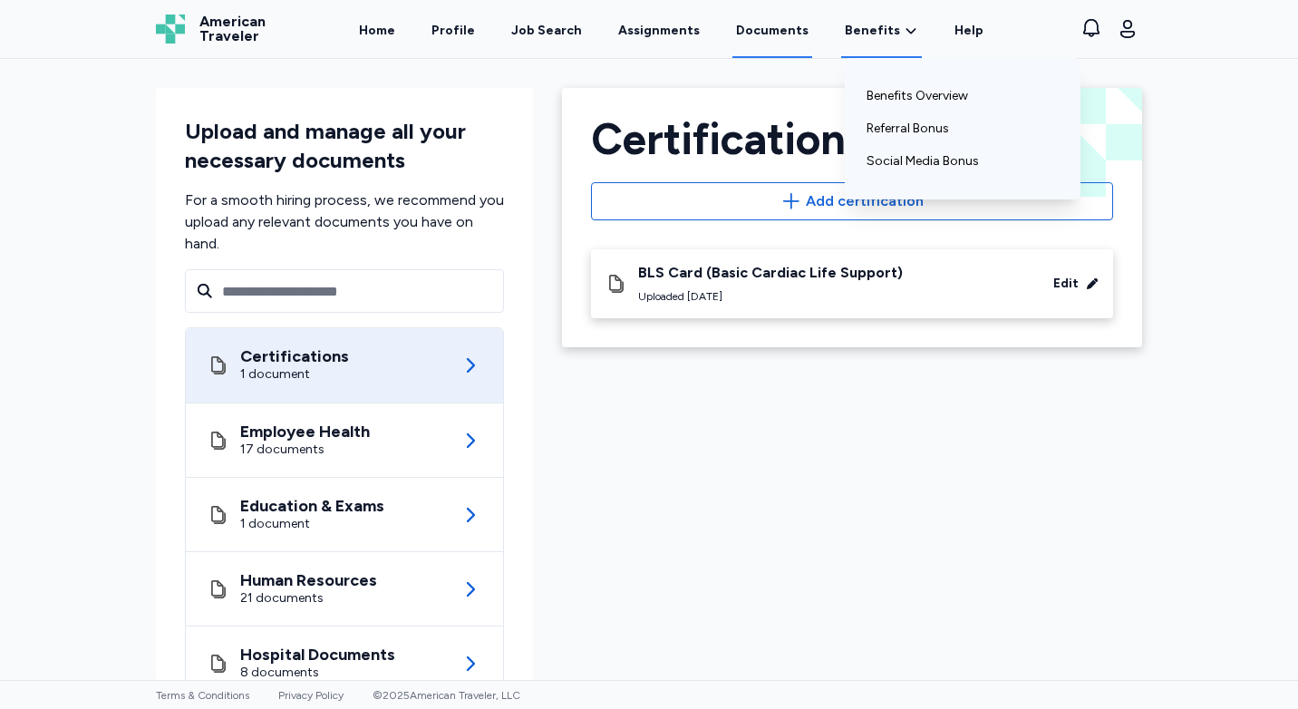
click at [865, 34] on span "Benefits" at bounding box center [872, 31] width 55 height 18
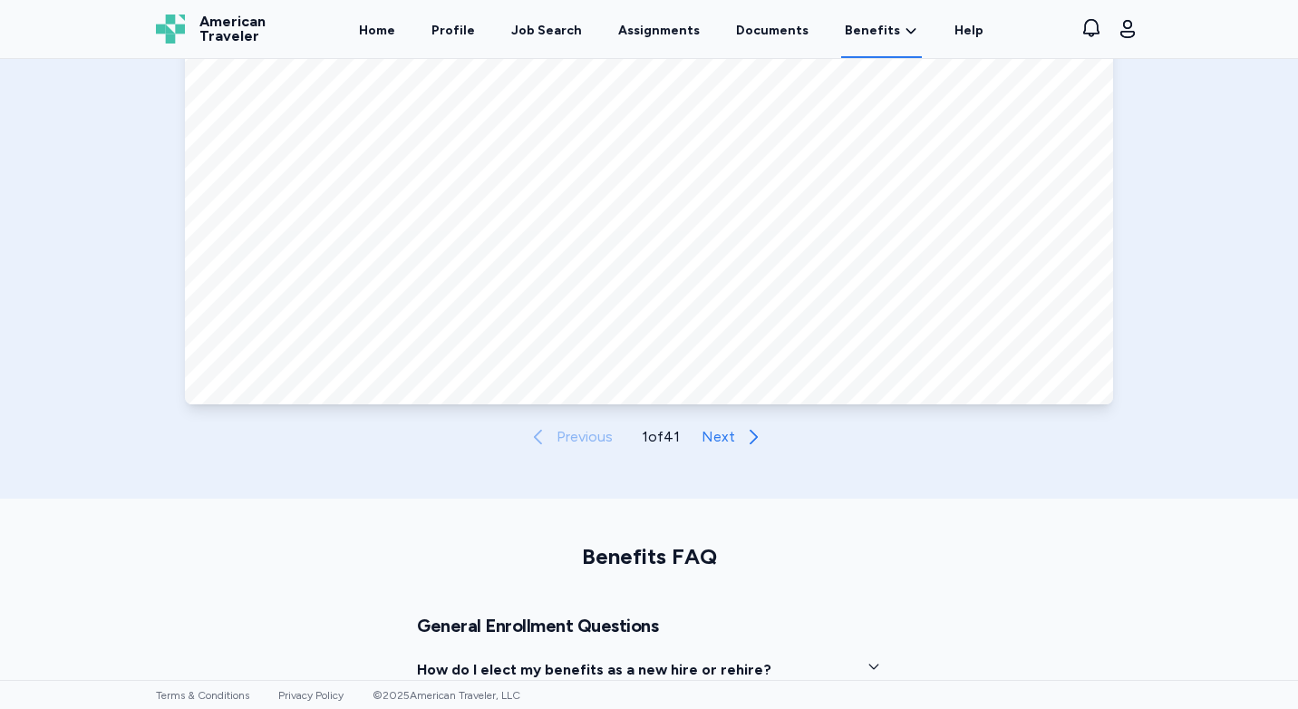
scroll to position [997, 0]
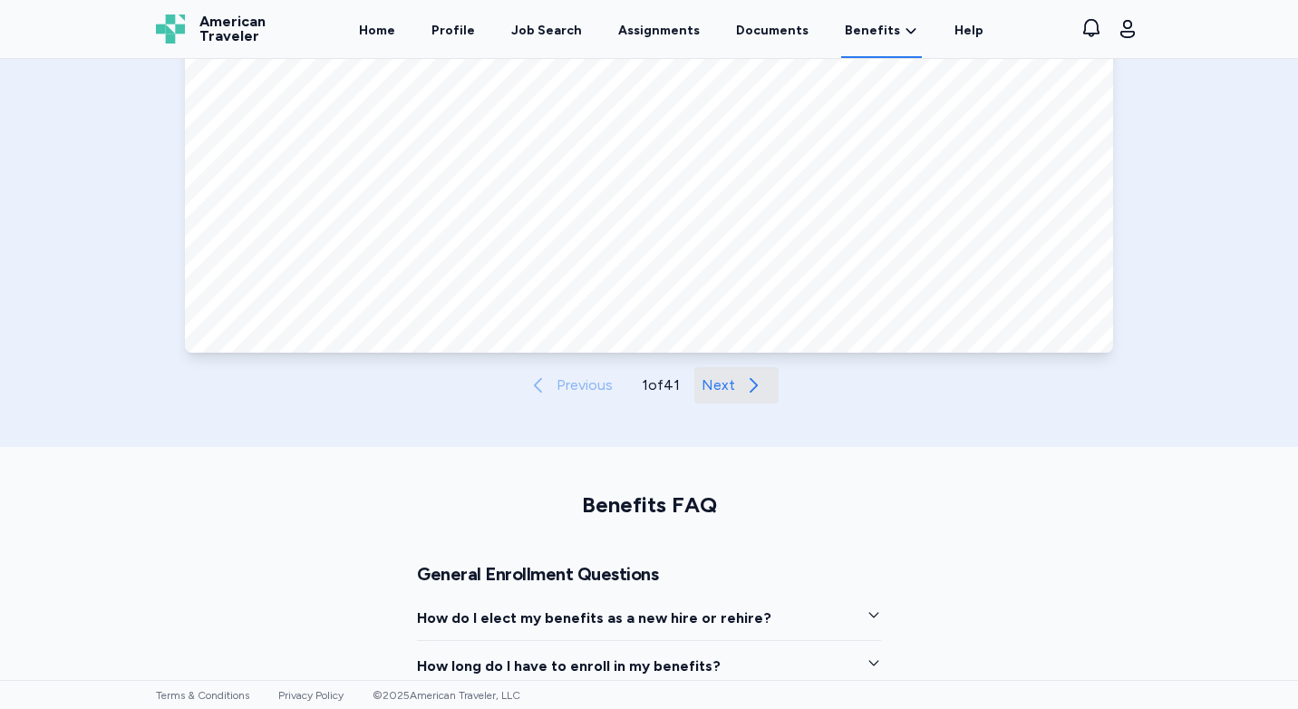
click at [703, 383] on span "Next" at bounding box center [719, 385] width 34 height 22
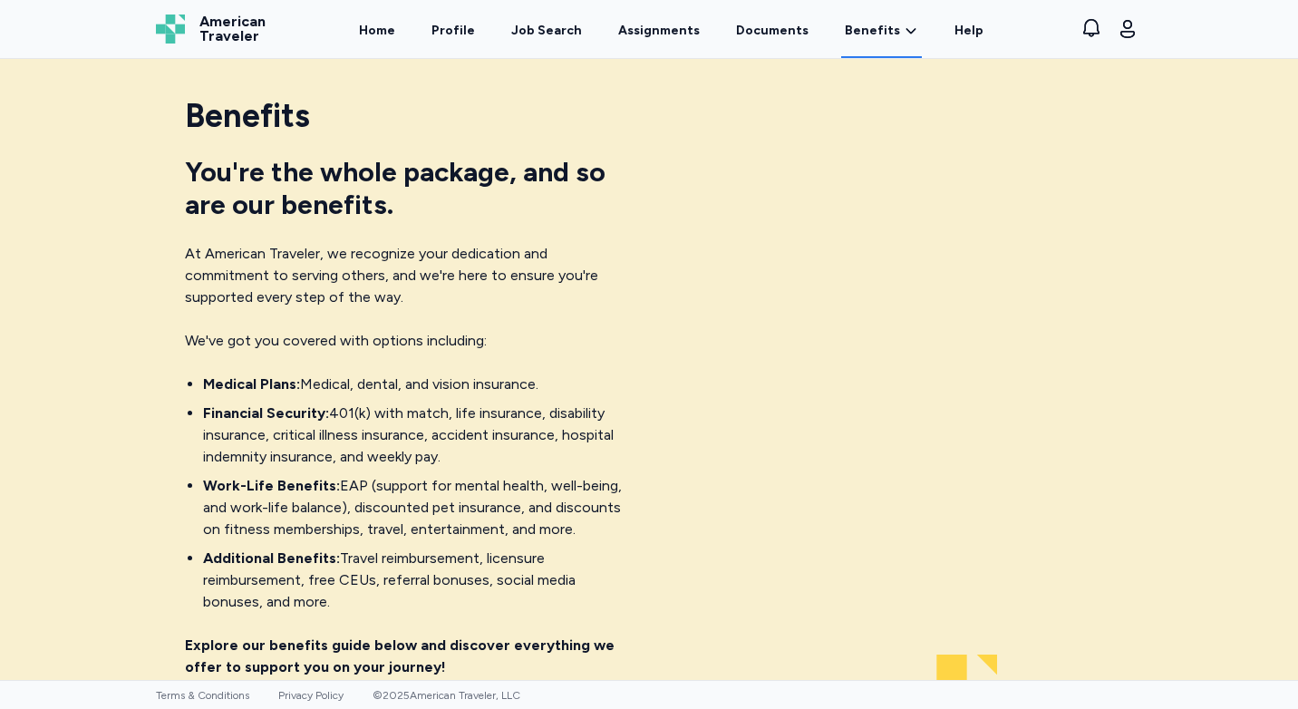
scroll to position [0, 0]
